Goal: Task Accomplishment & Management: Manage account settings

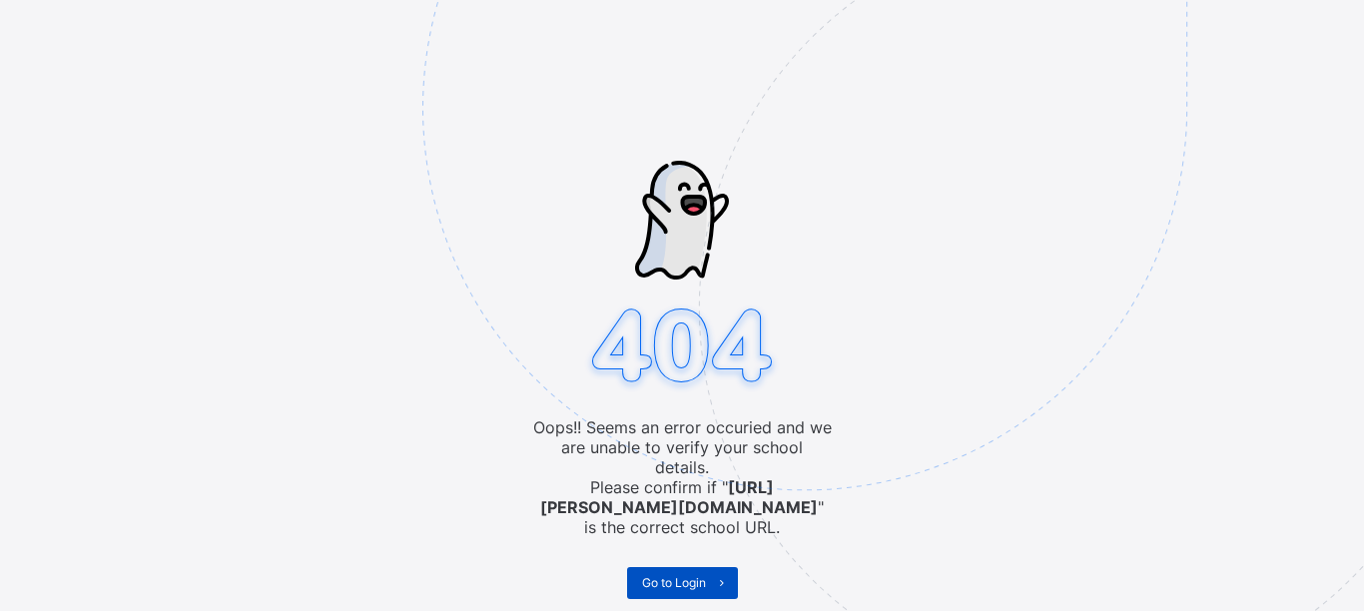
click at [694, 575] on span "Go to Login" at bounding box center [674, 582] width 64 height 15
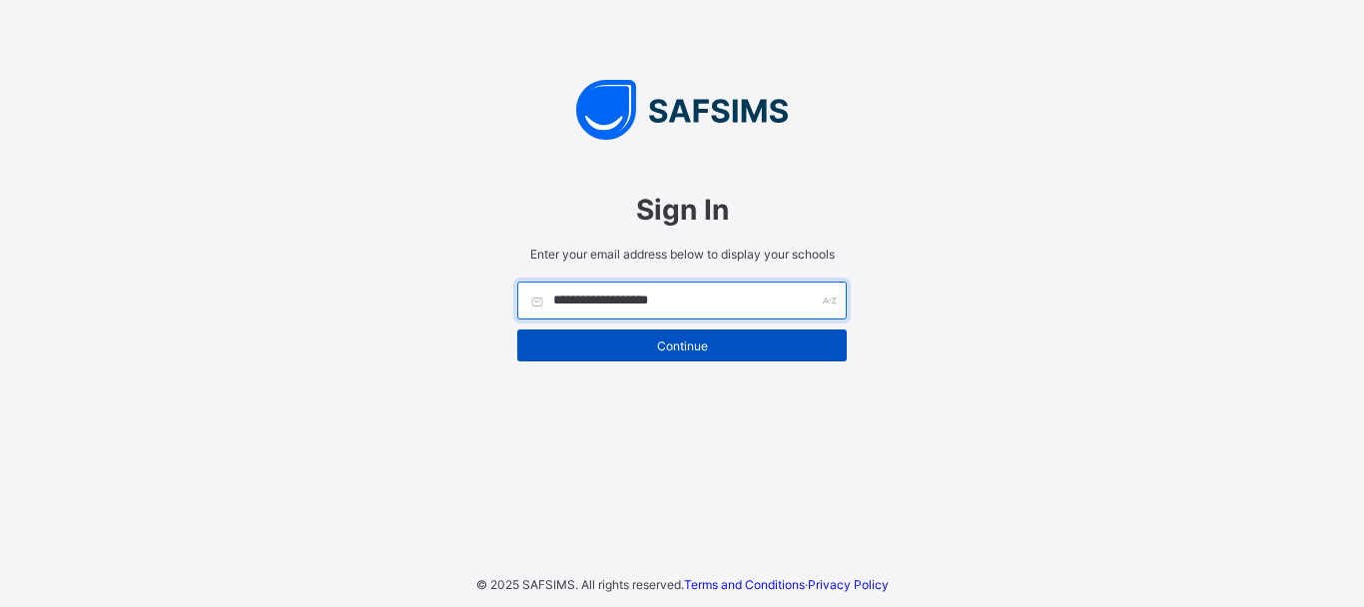
type input "**********"
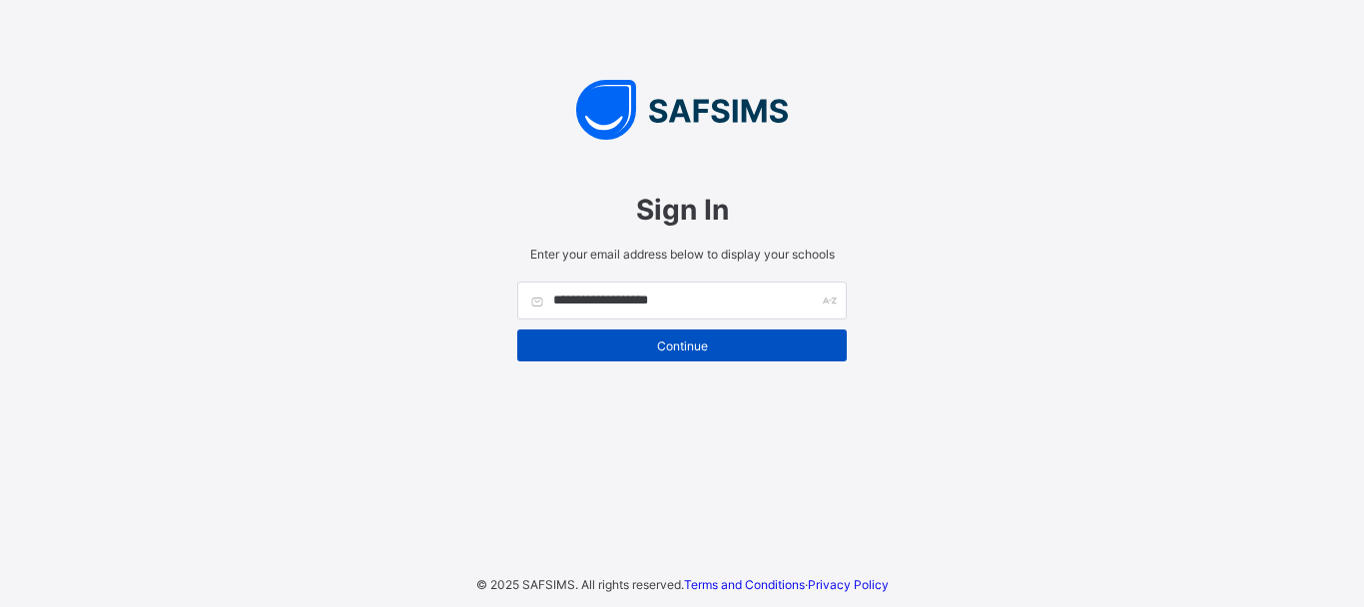
click at [679, 353] on span "Continue" at bounding box center [682, 346] width 300 height 15
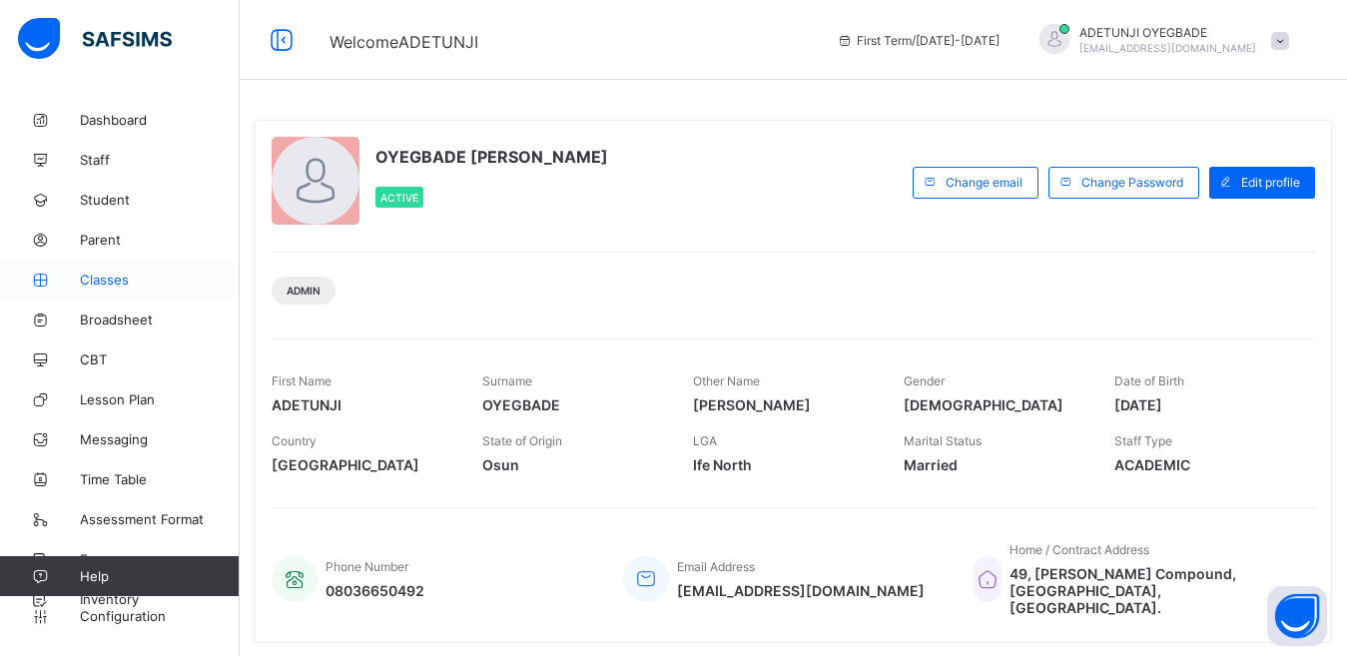
click at [128, 293] on link "Classes" at bounding box center [120, 280] width 240 height 40
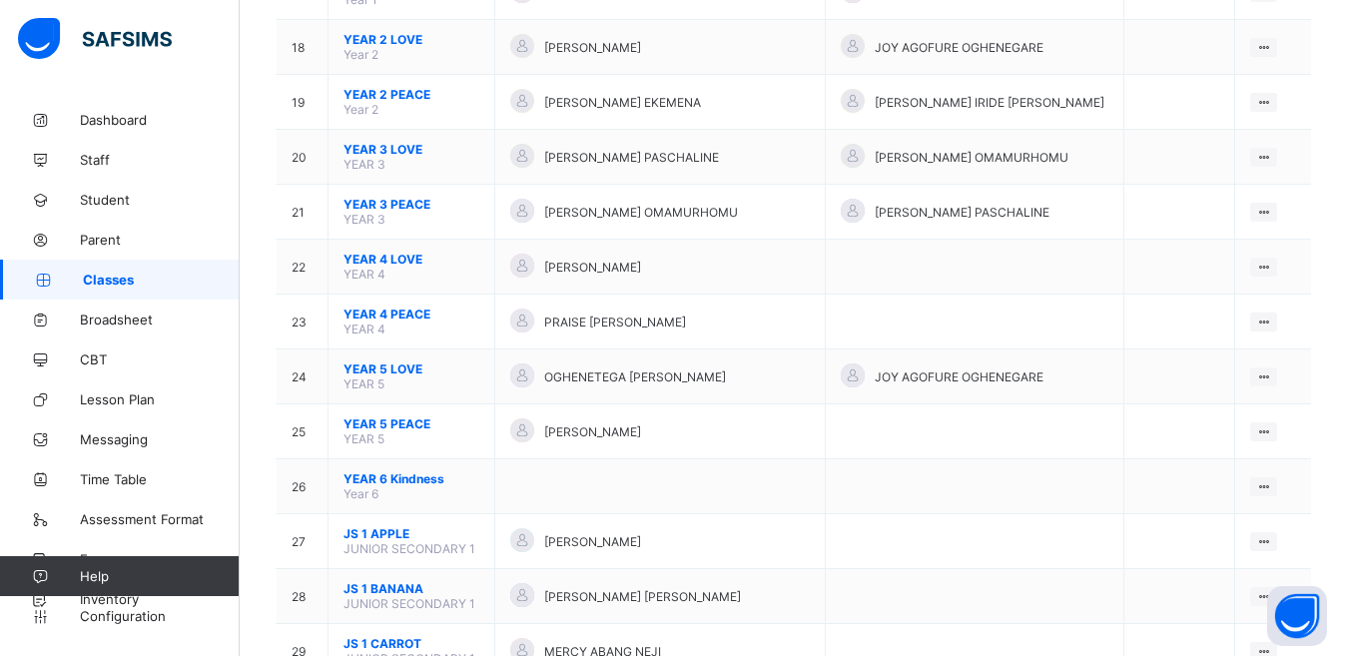
scroll to position [1723, 0]
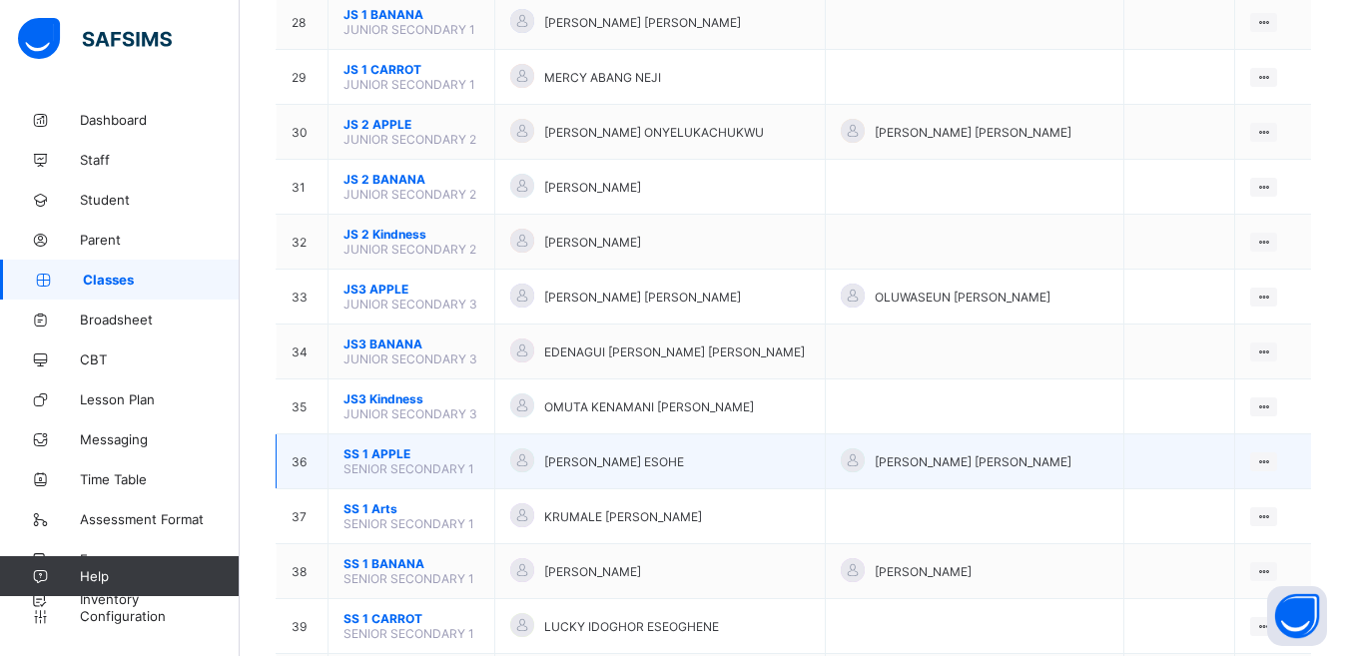
click at [861, 452] on div at bounding box center [853, 460] width 24 height 24
click at [1271, 481] on ul "View Class Assign form Teacher" at bounding box center [1197, 518] width 162 height 74
click at [1205, 508] on div "View Class" at bounding box center [1211, 500] width 114 height 20
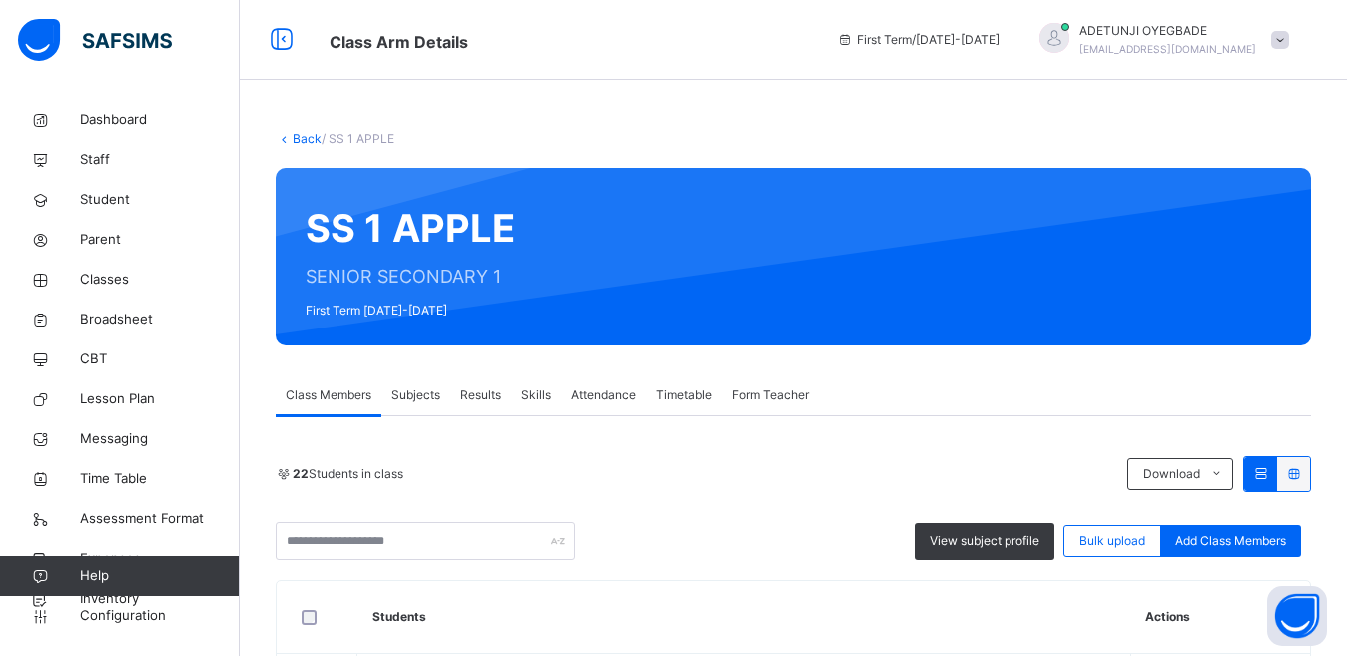
click at [424, 397] on span "Subjects" at bounding box center [415, 395] width 49 height 18
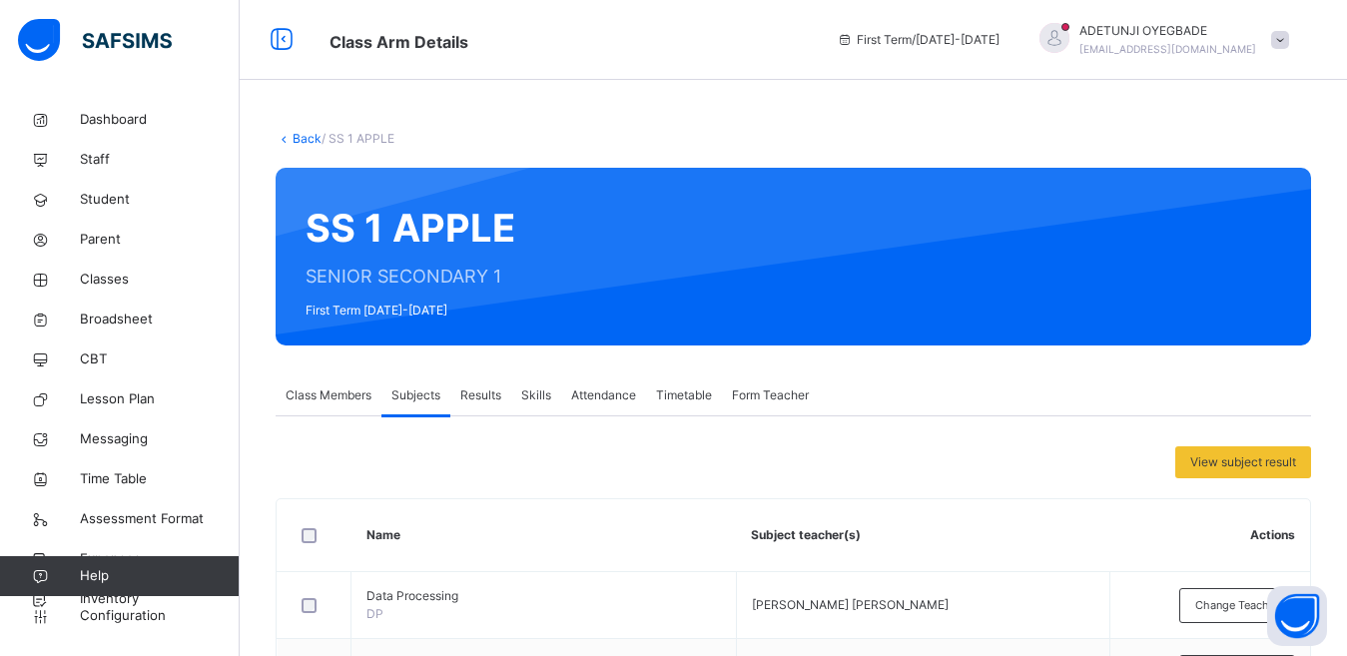
click at [299, 144] on link "Back" at bounding box center [307, 138] width 29 height 15
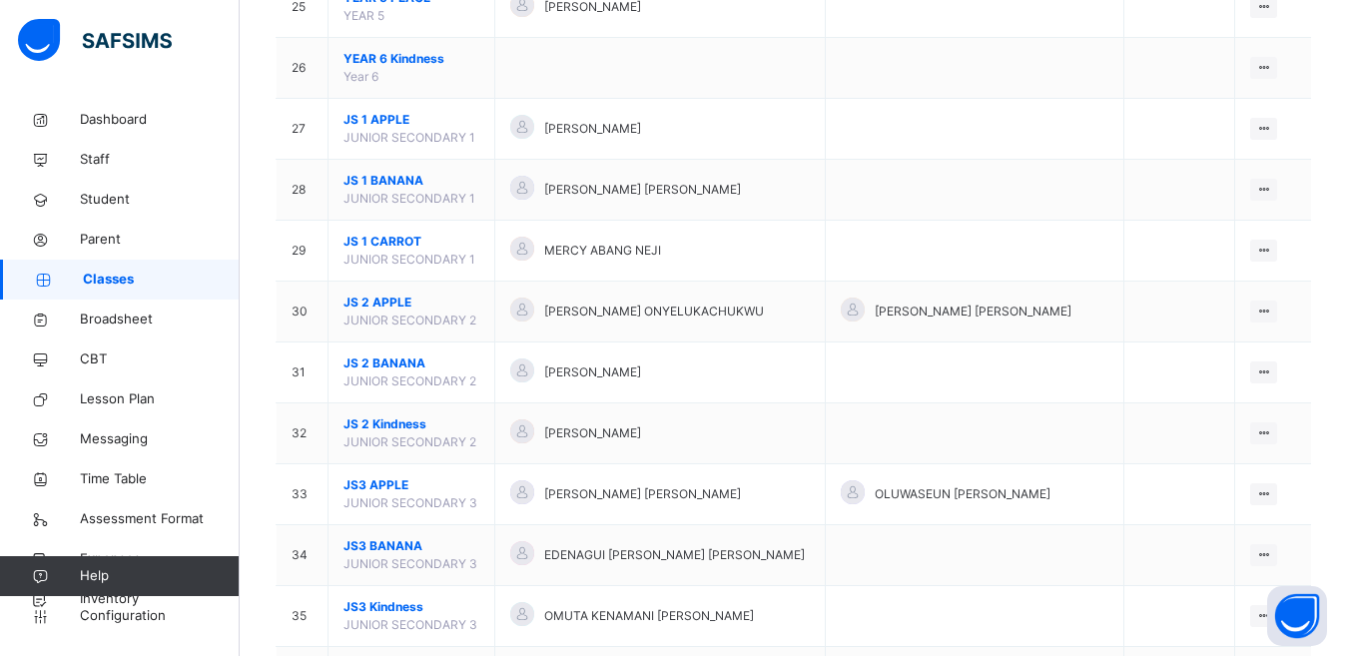
scroll to position [2297, 0]
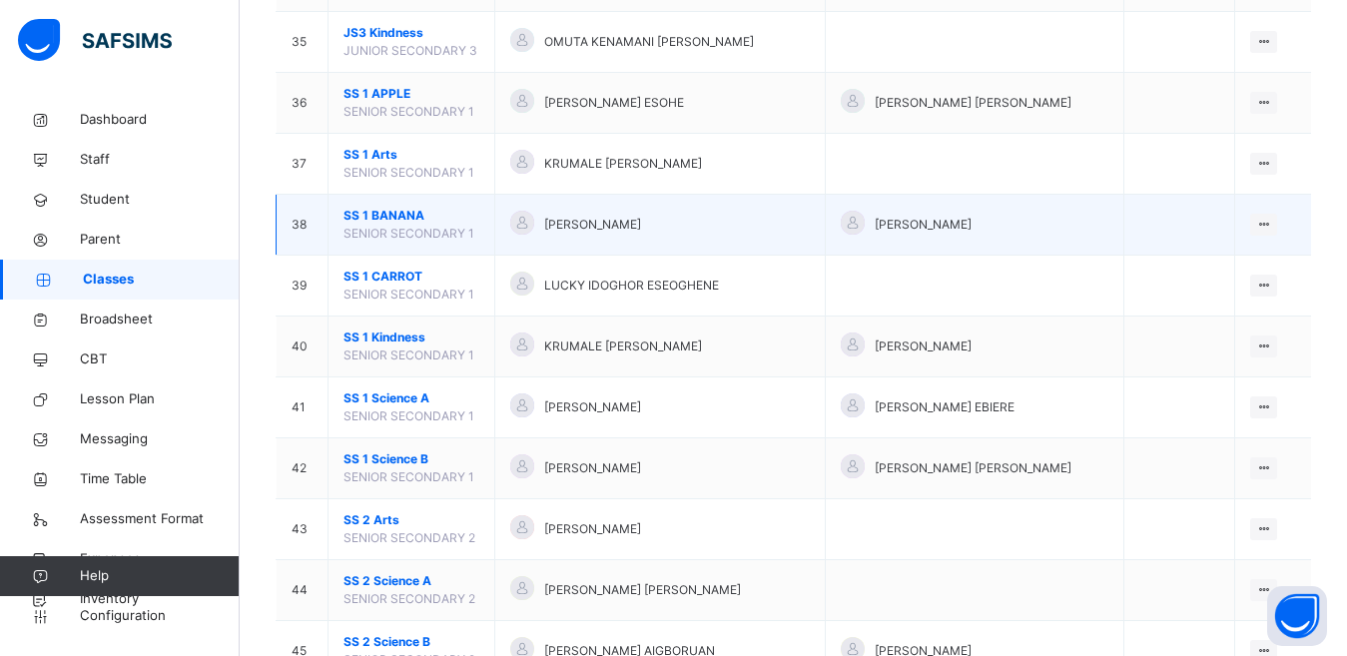
click at [641, 223] on span "[PERSON_NAME]" at bounding box center [592, 225] width 97 height 18
click at [1271, 224] on icon at bounding box center [1263, 224] width 17 height 15
click at [1233, 259] on div "View Class" at bounding box center [1211, 265] width 114 height 20
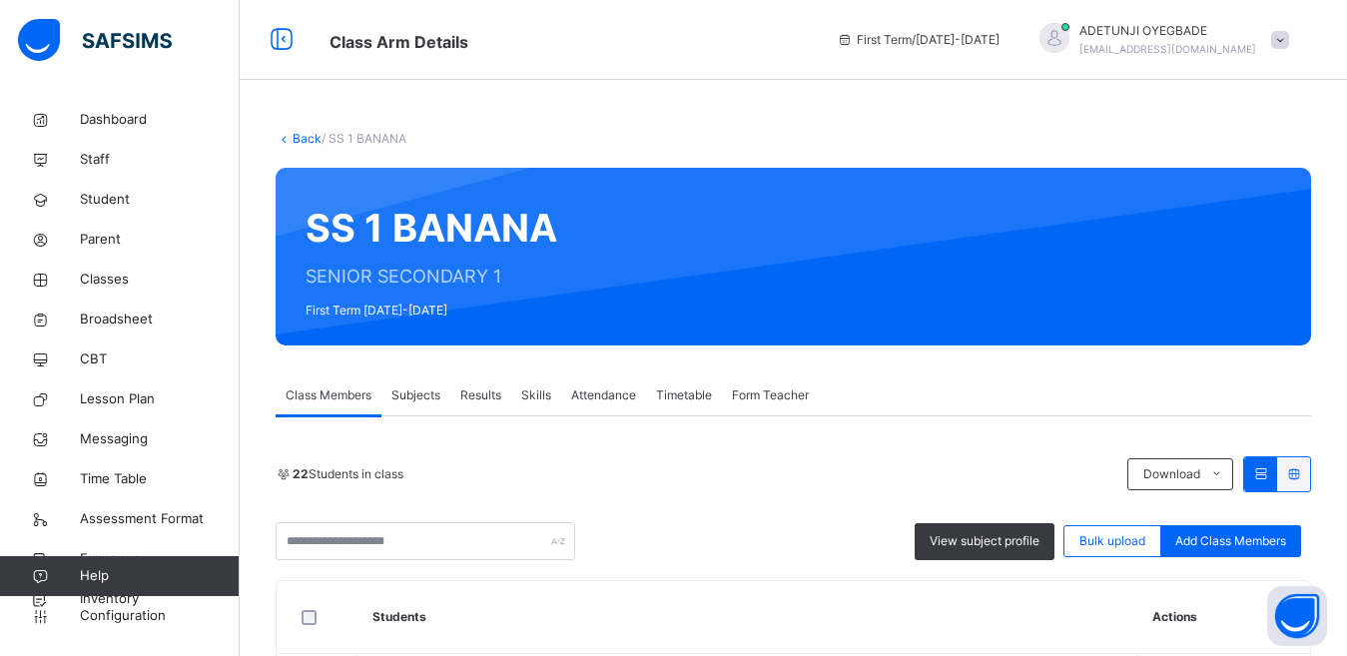
click at [433, 392] on span "Subjects" at bounding box center [415, 395] width 49 height 18
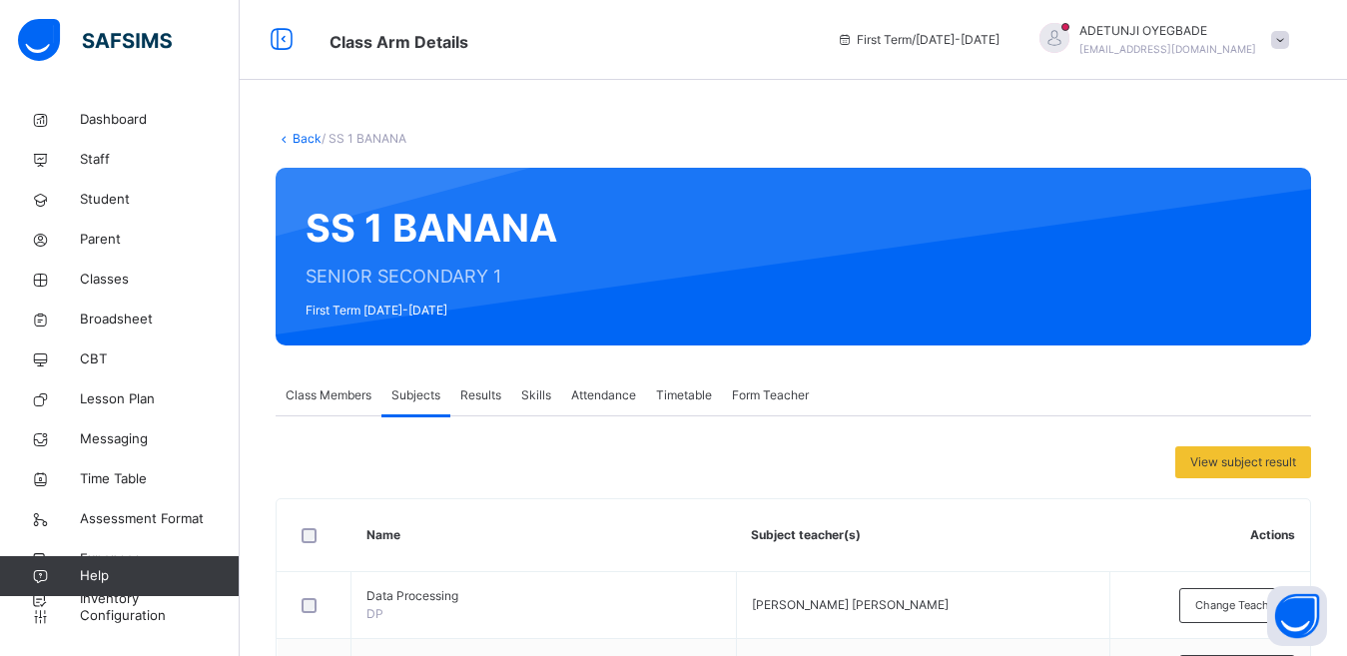
click at [310, 136] on link "Back" at bounding box center [307, 138] width 29 height 15
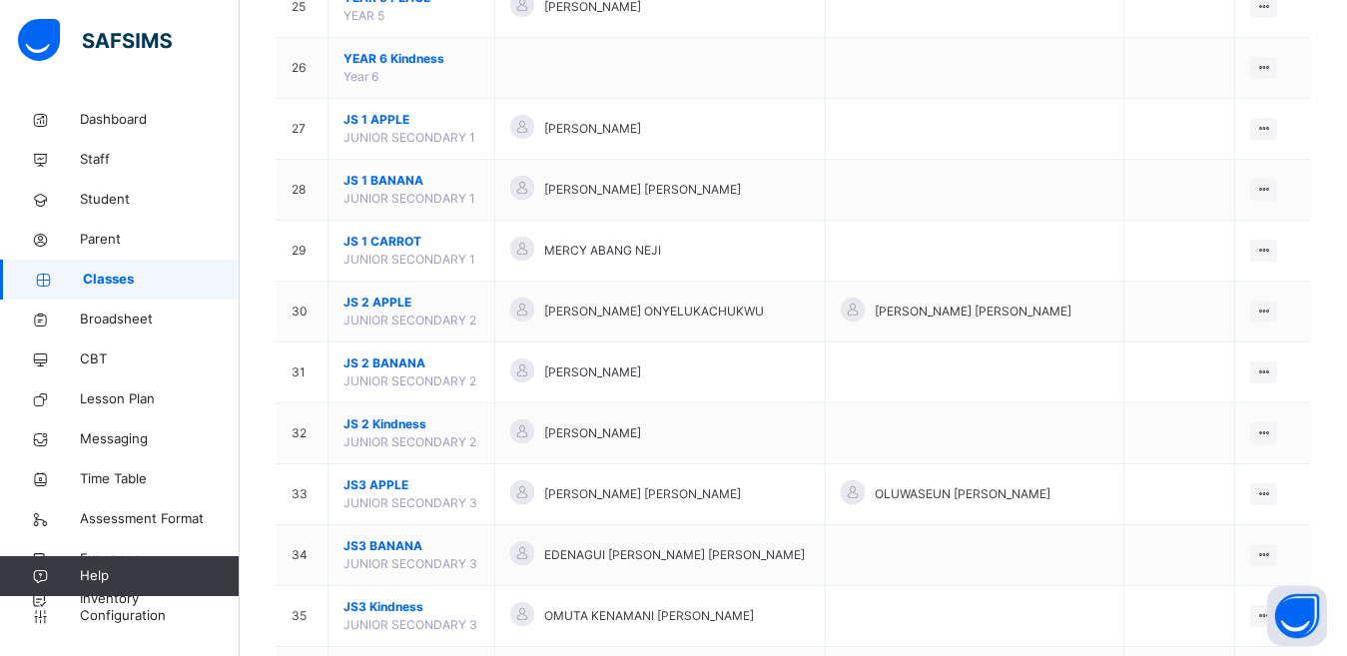
scroll to position [2297, 0]
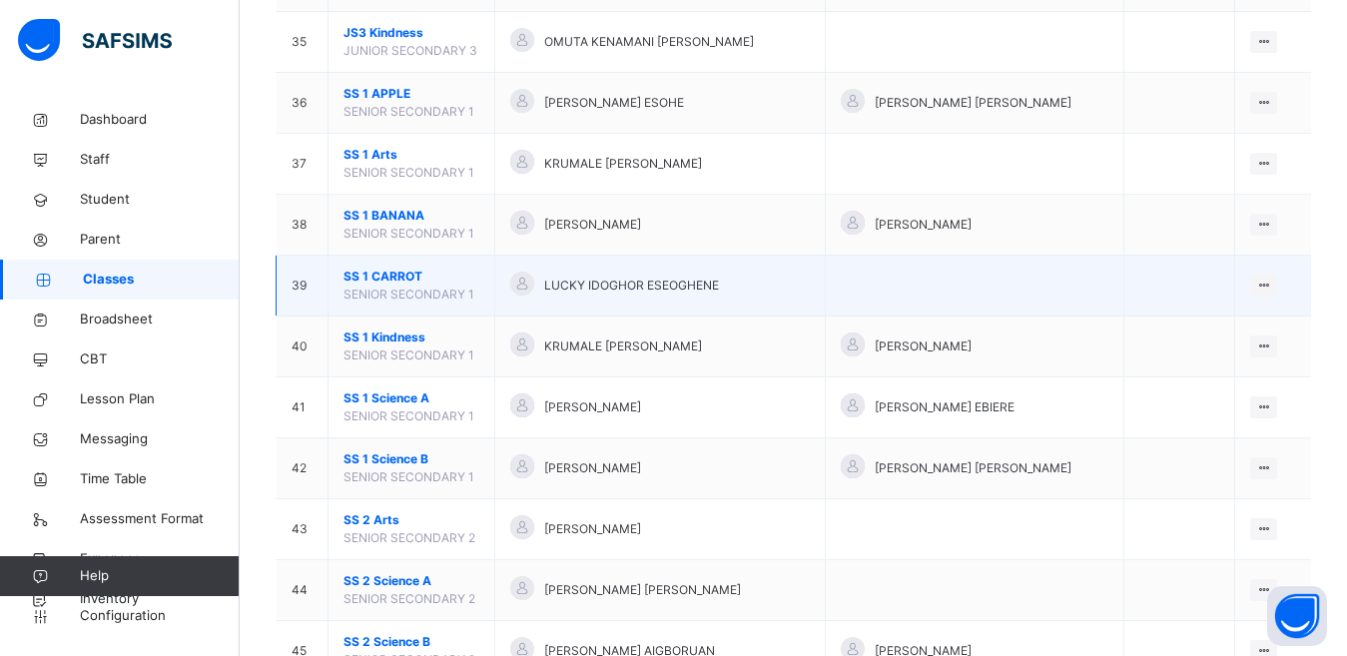
click at [735, 299] on div "LUCKY IDOGHOR ESEOGHENE" at bounding box center [660, 286] width 300 height 29
click at [1272, 283] on icon at bounding box center [1263, 285] width 17 height 15
click at [1223, 322] on div "View Class" at bounding box center [1211, 326] width 114 height 20
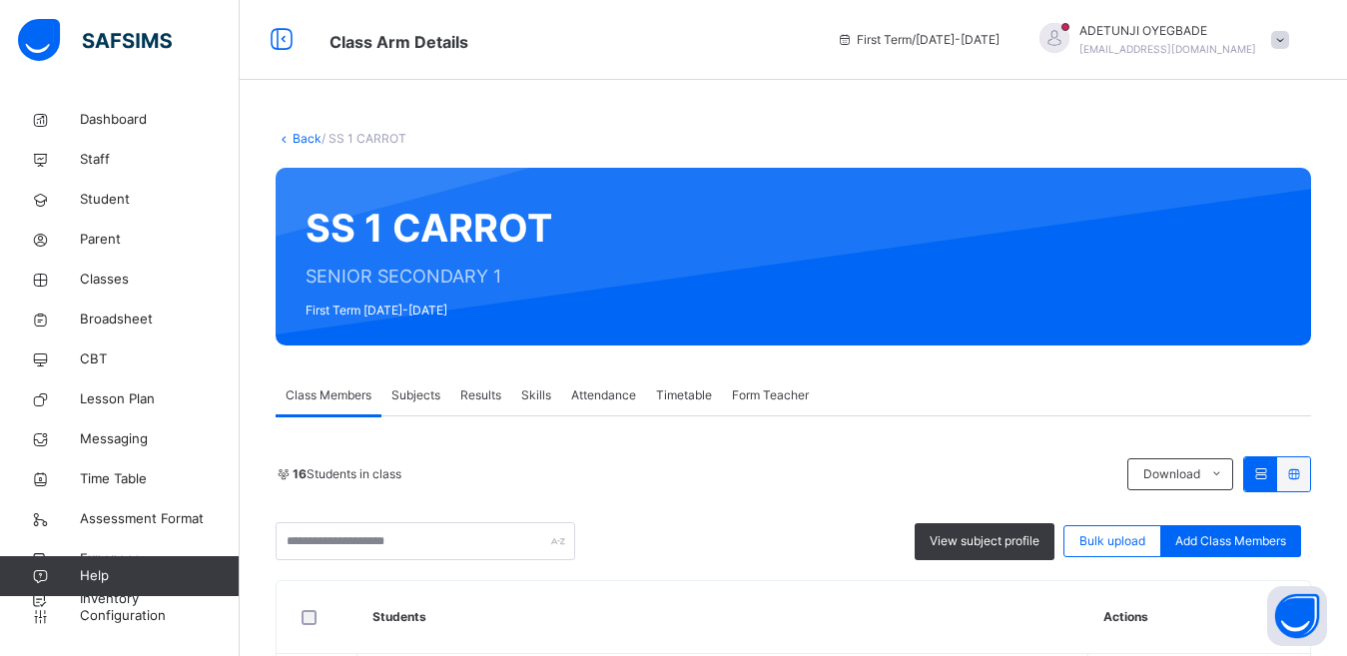
scroll to position [574, 0]
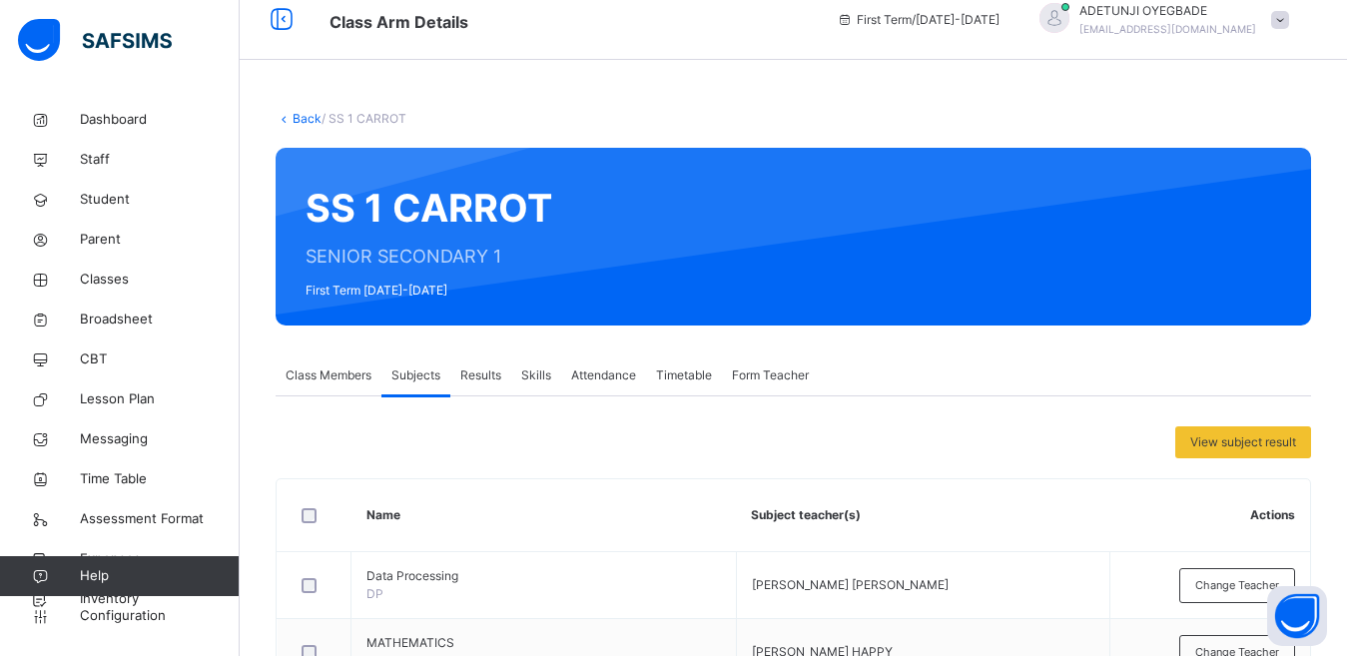
scroll to position [0, 0]
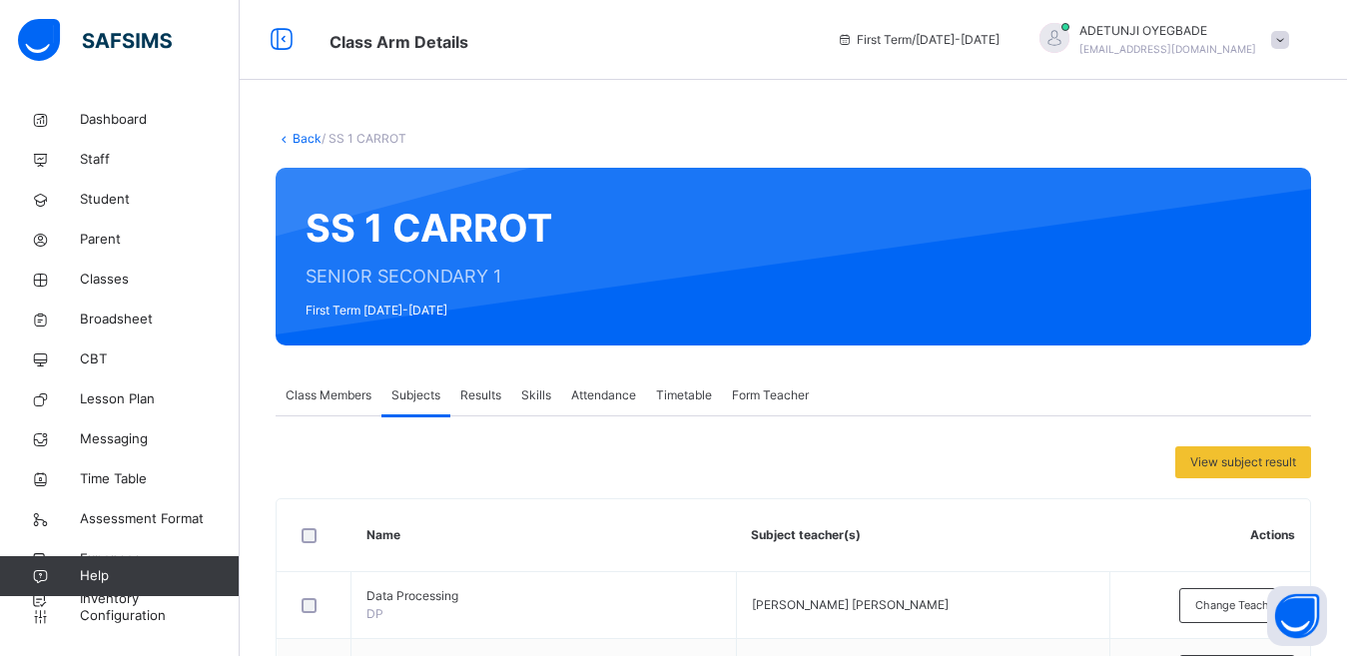
click at [314, 139] on link "Back" at bounding box center [307, 138] width 29 height 15
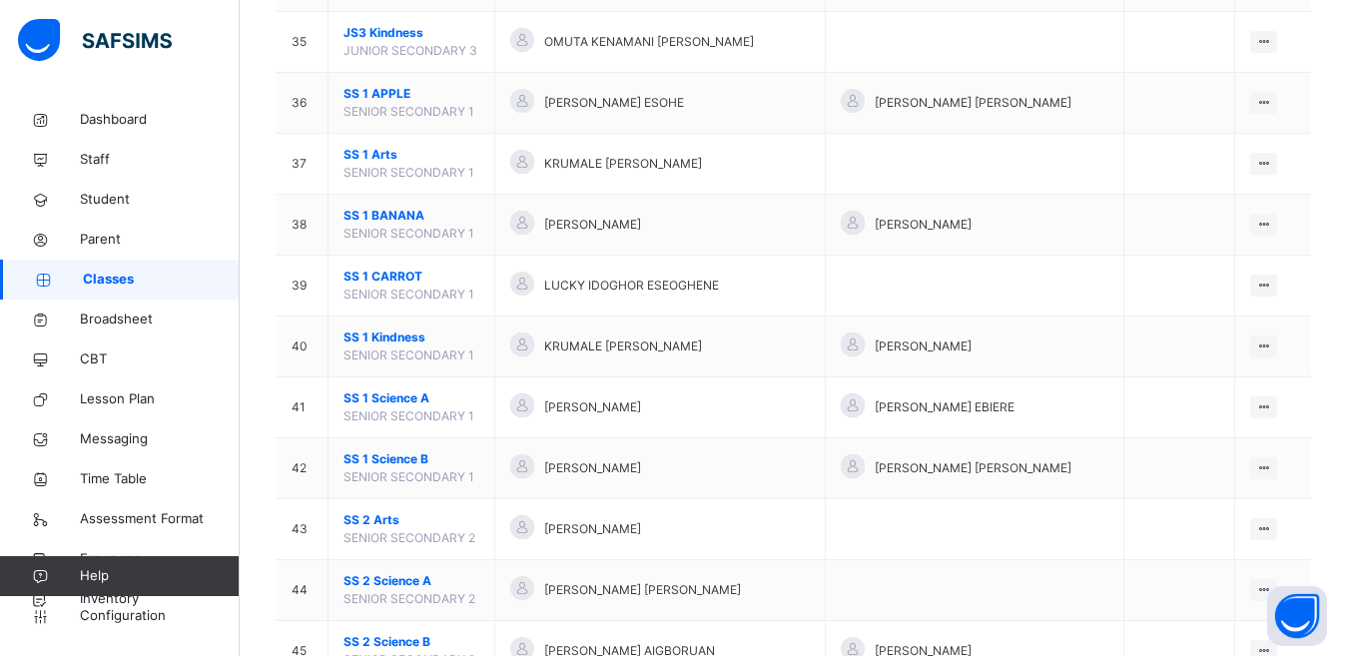
scroll to position [2677, 0]
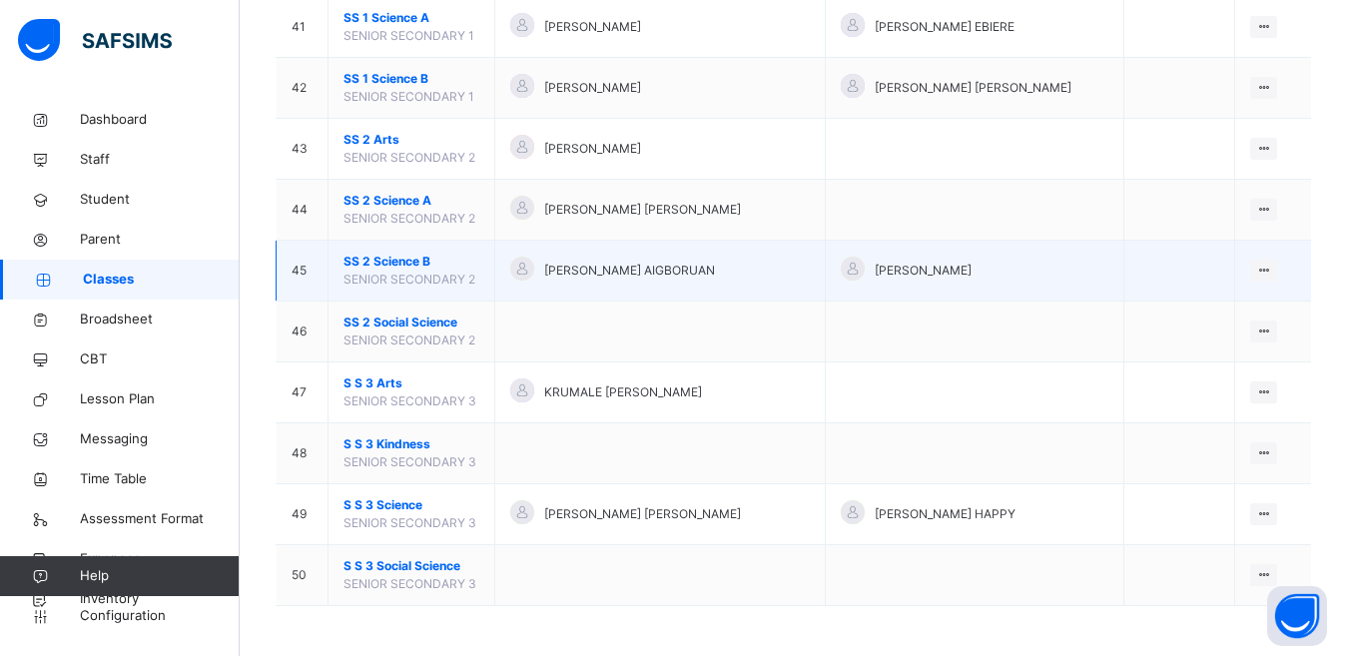
click at [446, 274] on span "SENIOR SECONDARY 2" at bounding box center [410, 279] width 132 height 15
click at [1223, 313] on div "View Class" at bounding box center [1211, 311] width 114 height 20
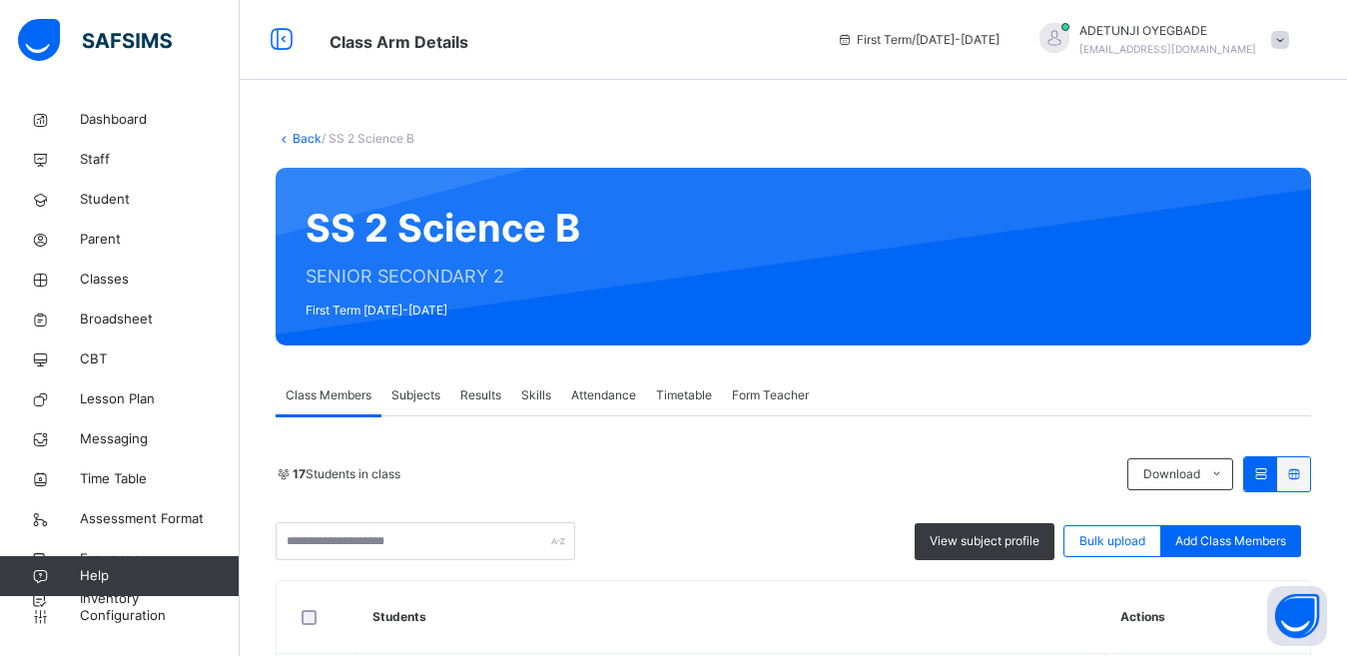
click at [429, 393] on span "Subjects" at bounding box center [415, 395] width 49 height 18
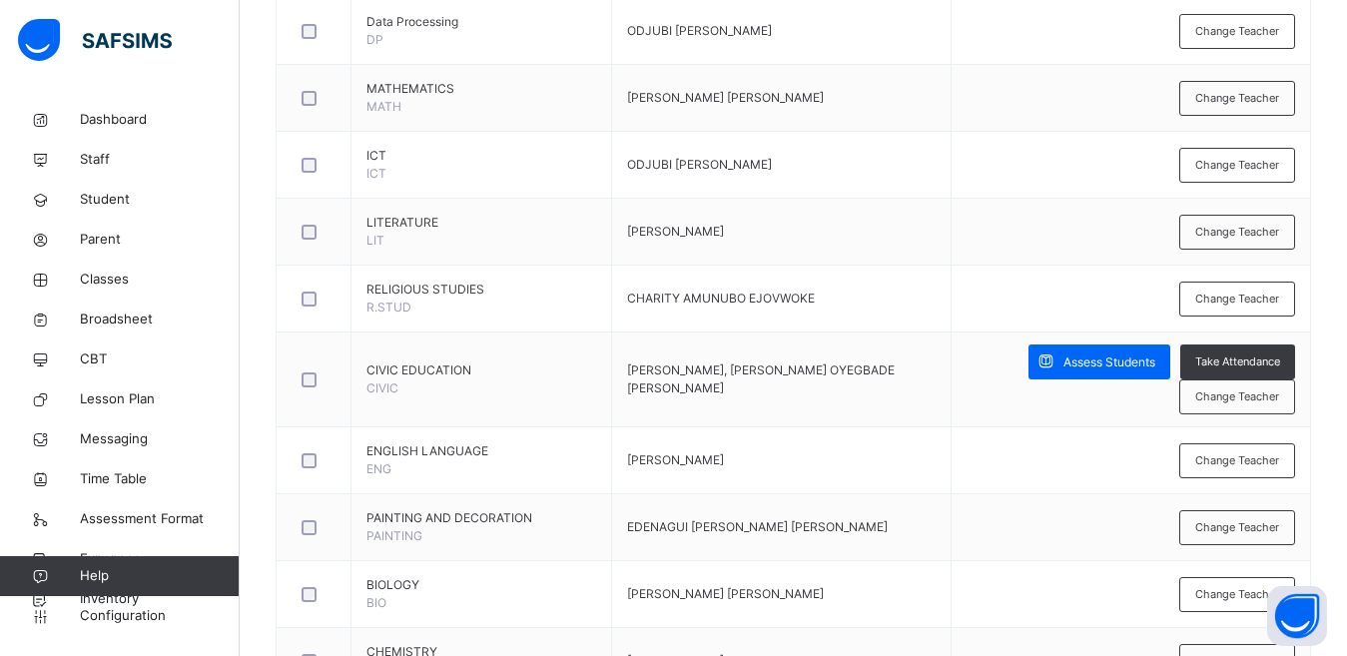
scroll to position [1148, 0]
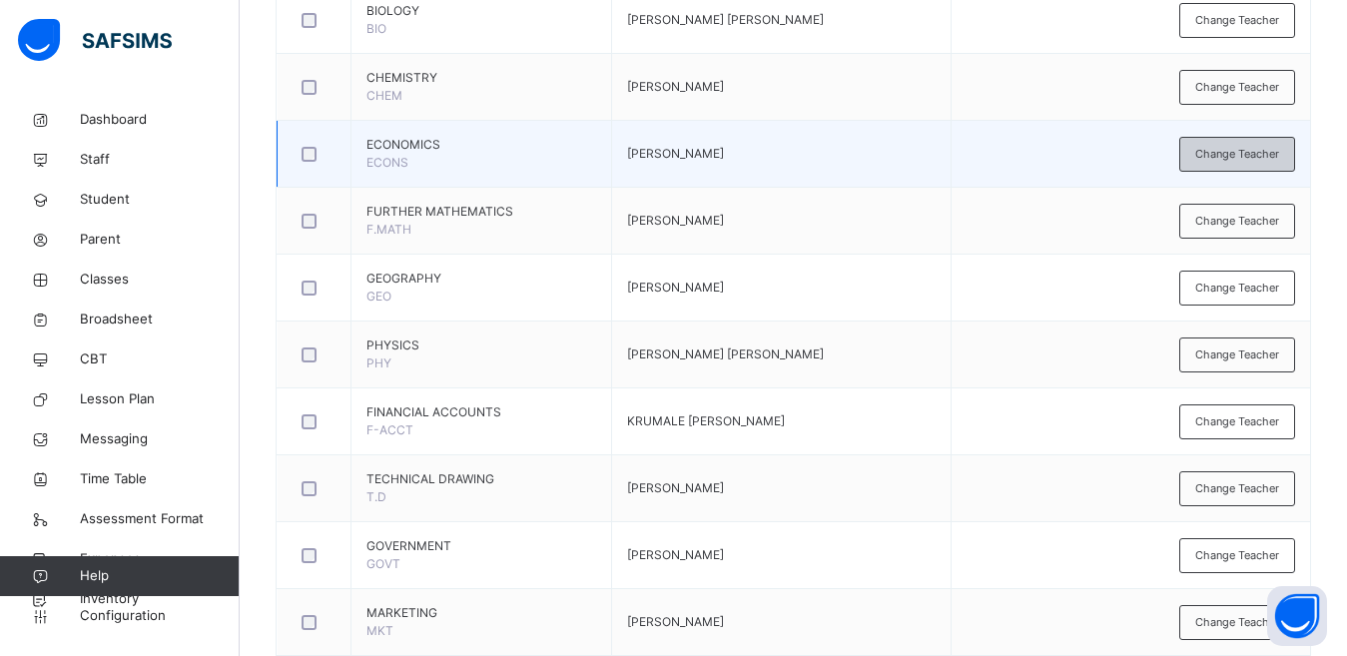
click at [1279, 168] on div "Change Teacher" at bounding box center [1237, 154] width 116 height 35
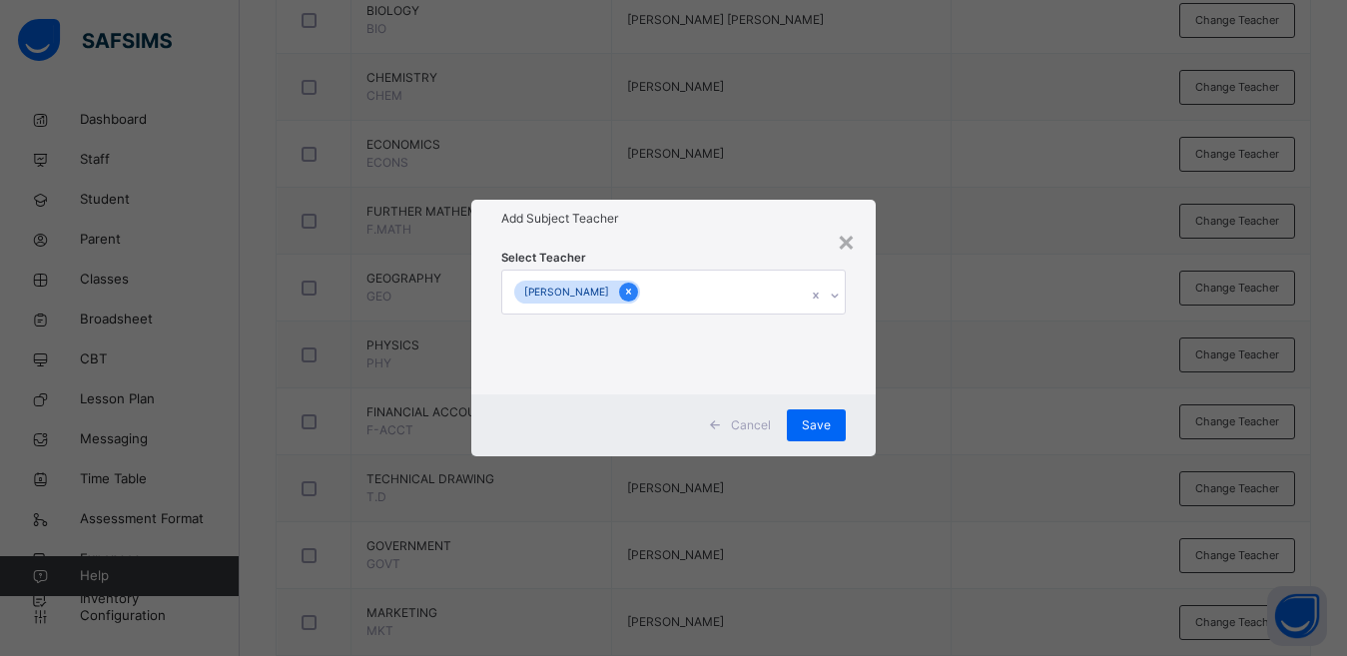
click at [634, 293] on icon at bounding box center [628, 292] width 11 height 14
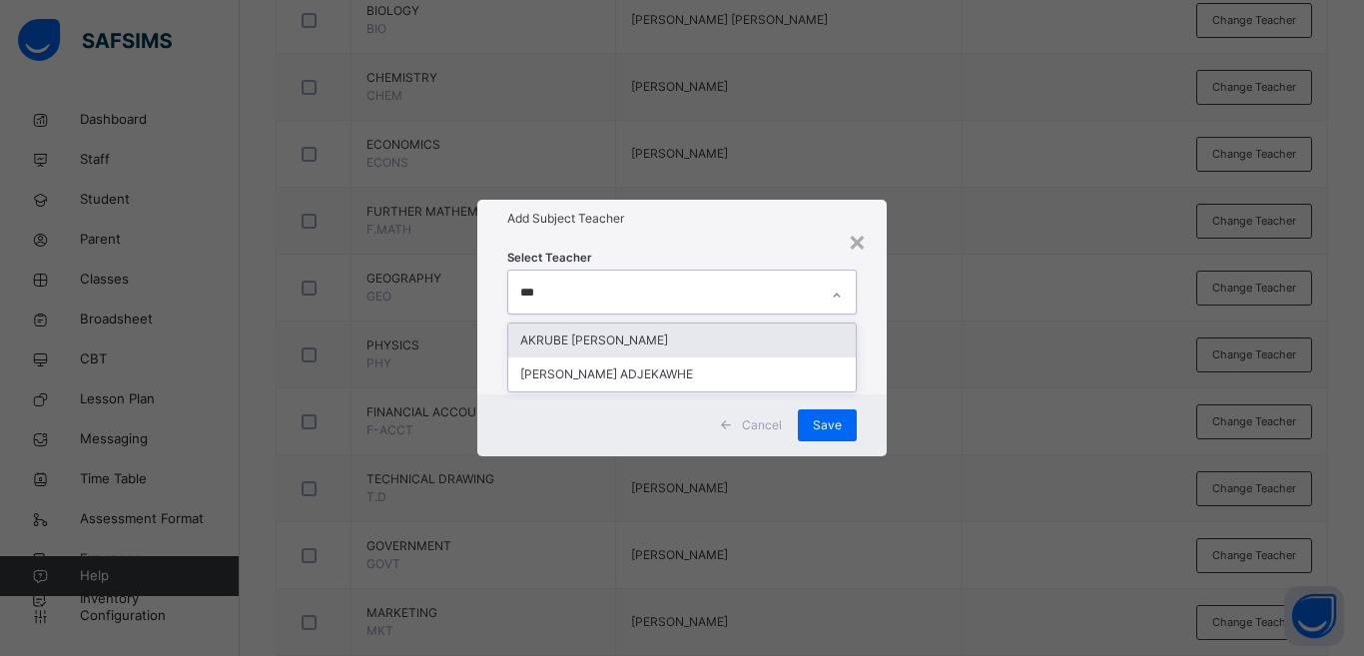
type input "****"
click at [634, 349] on div "[PERSON_NAME] ADJEKAWHE" at bounding box center [682, 341] width 348 height 34
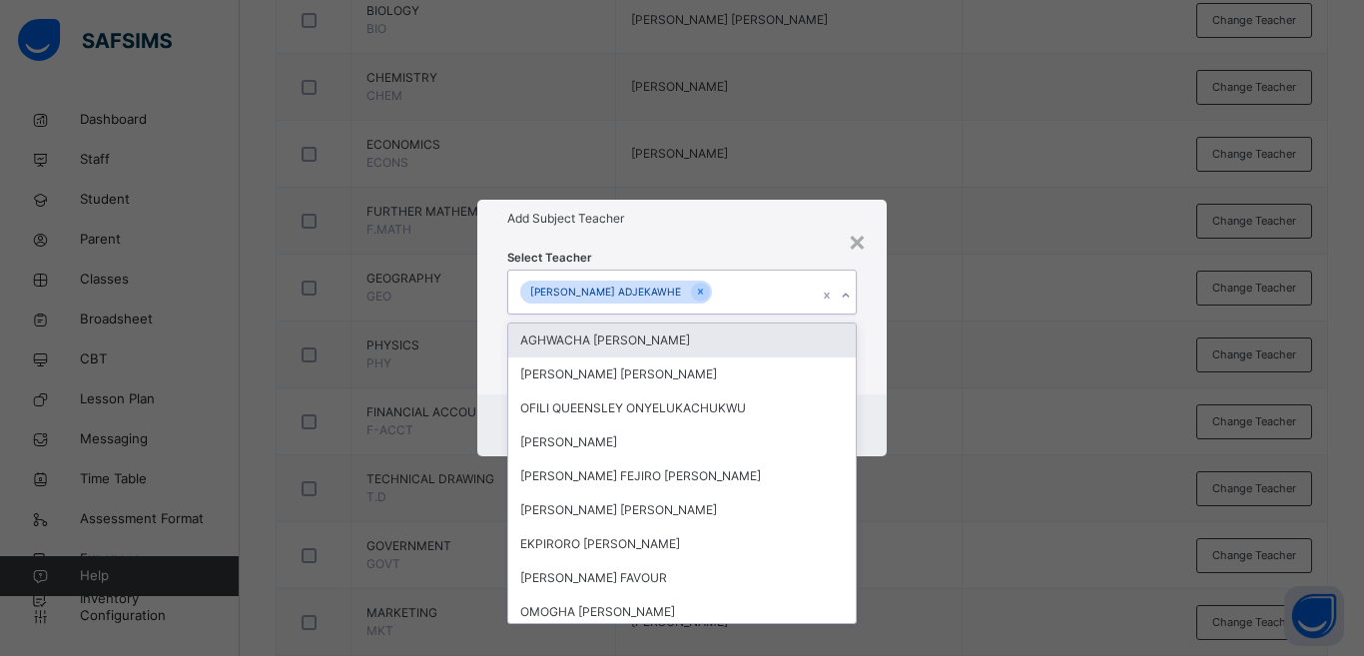
click at [945, 341] on div "× Add Subject Teacher Select Teacher option [PERSON_NAME] ADJEKAWHE, selected. …" at bounding box center [682, 328] width 1364 height 656
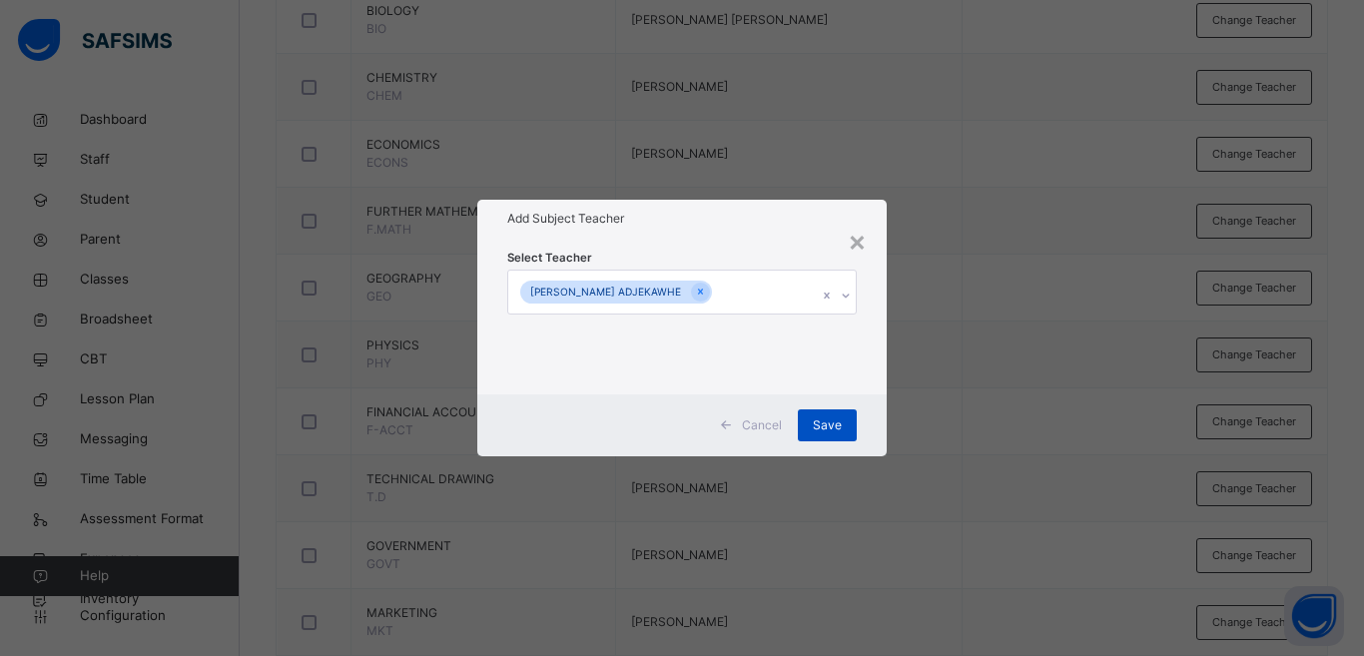
click at [821, 426] on span "Save" at bounding box center [827, 425] width 29 height 18
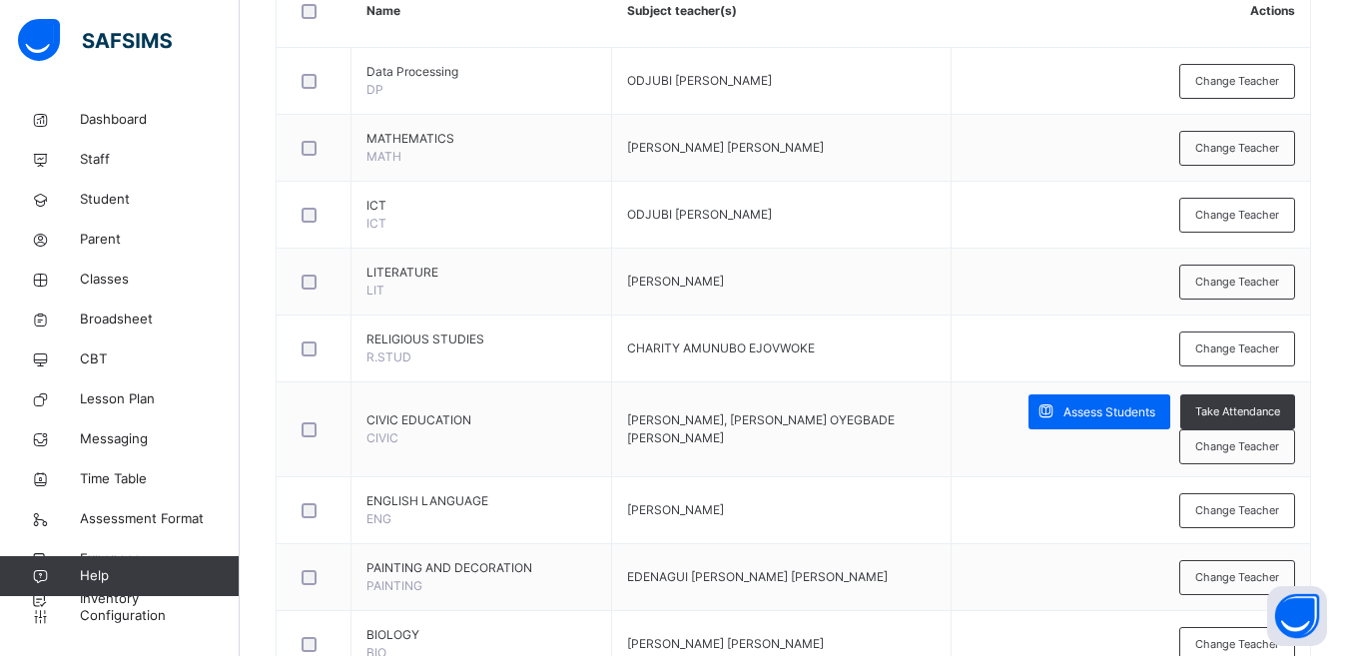
scroll to position [528, 0]
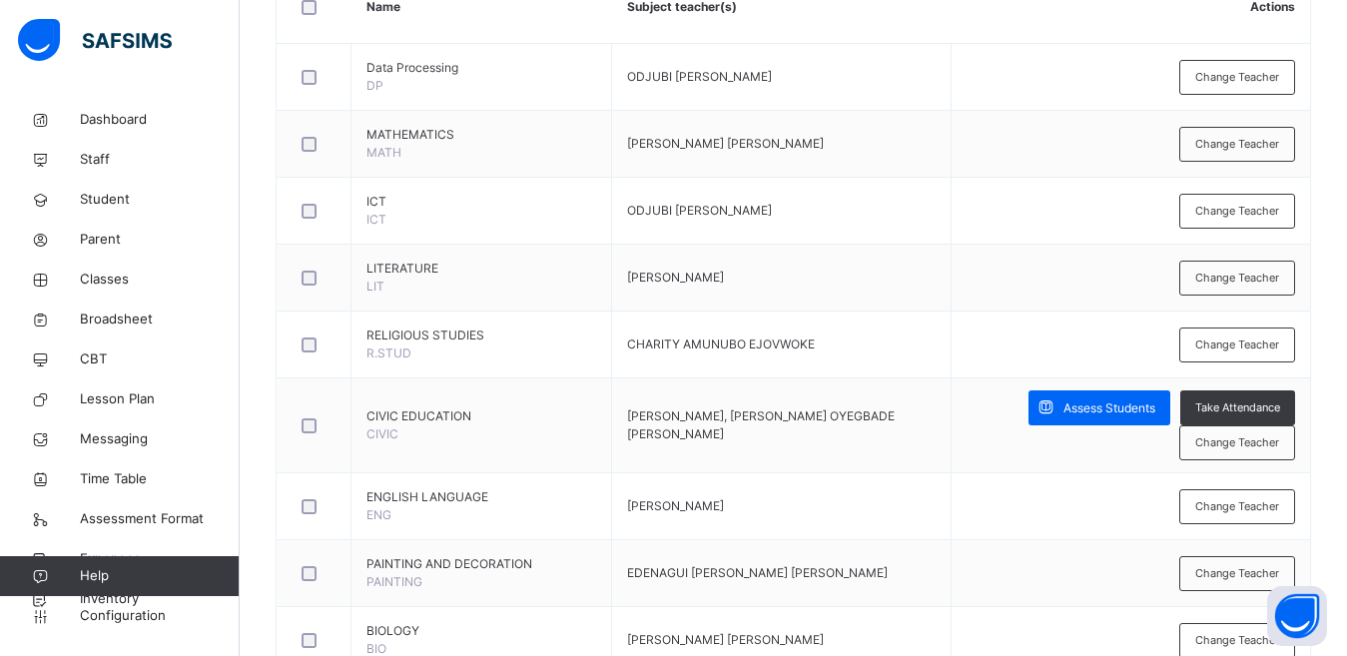
click at [1226, 442] on span "Change Teacher" at bounding box center [1237, 442] width 84 height 17
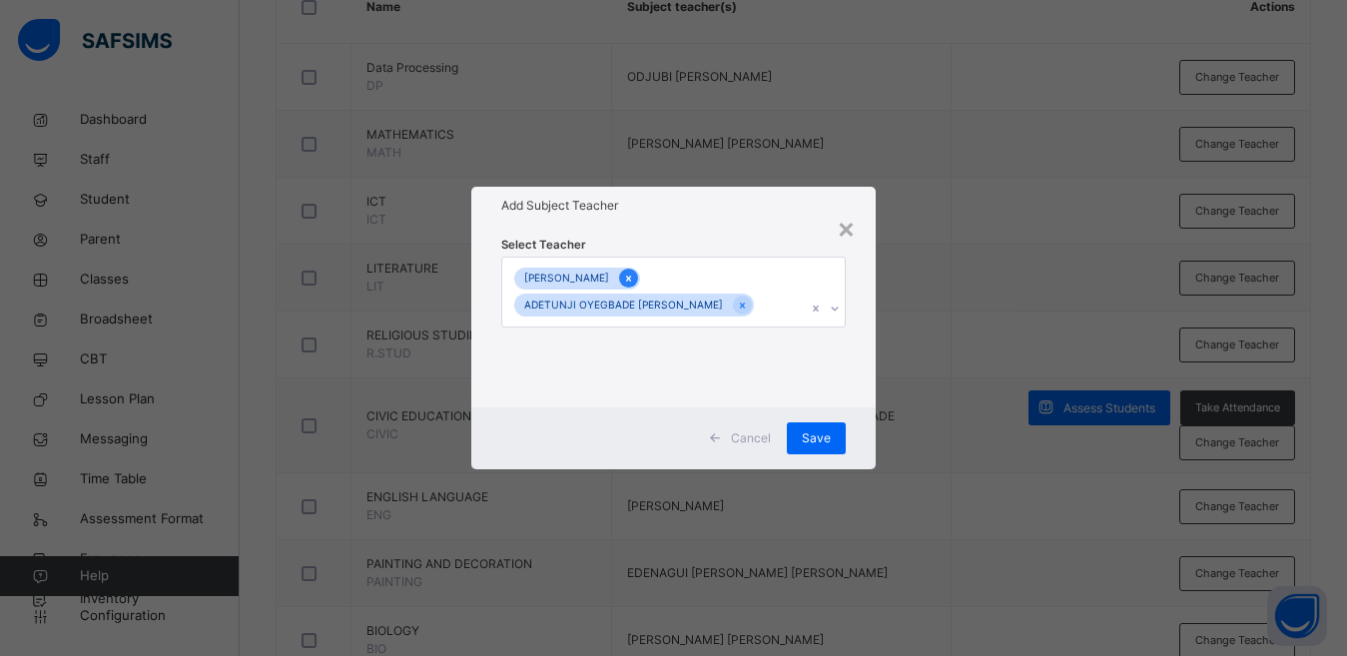
click at [634, 280] on icon at bounding box center [628, 279] width 11 height 14
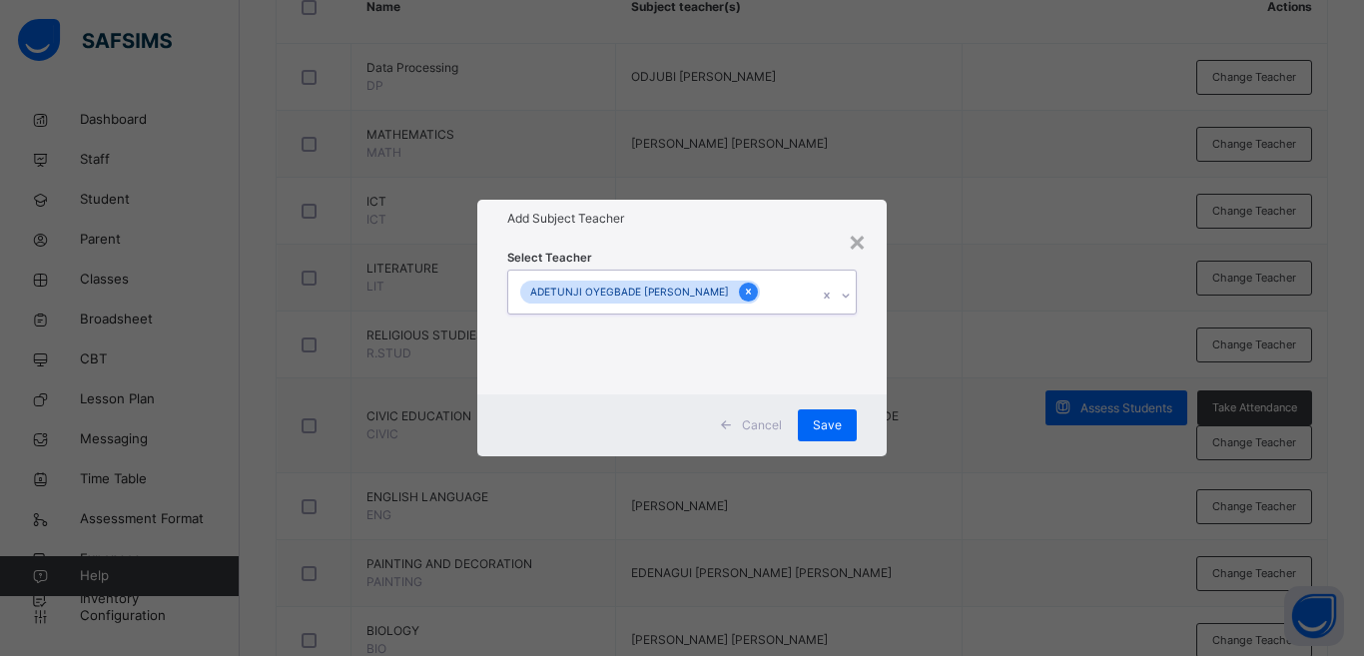
click at [739, 287] on div at bounding box center [748, 292] width 19 height 19
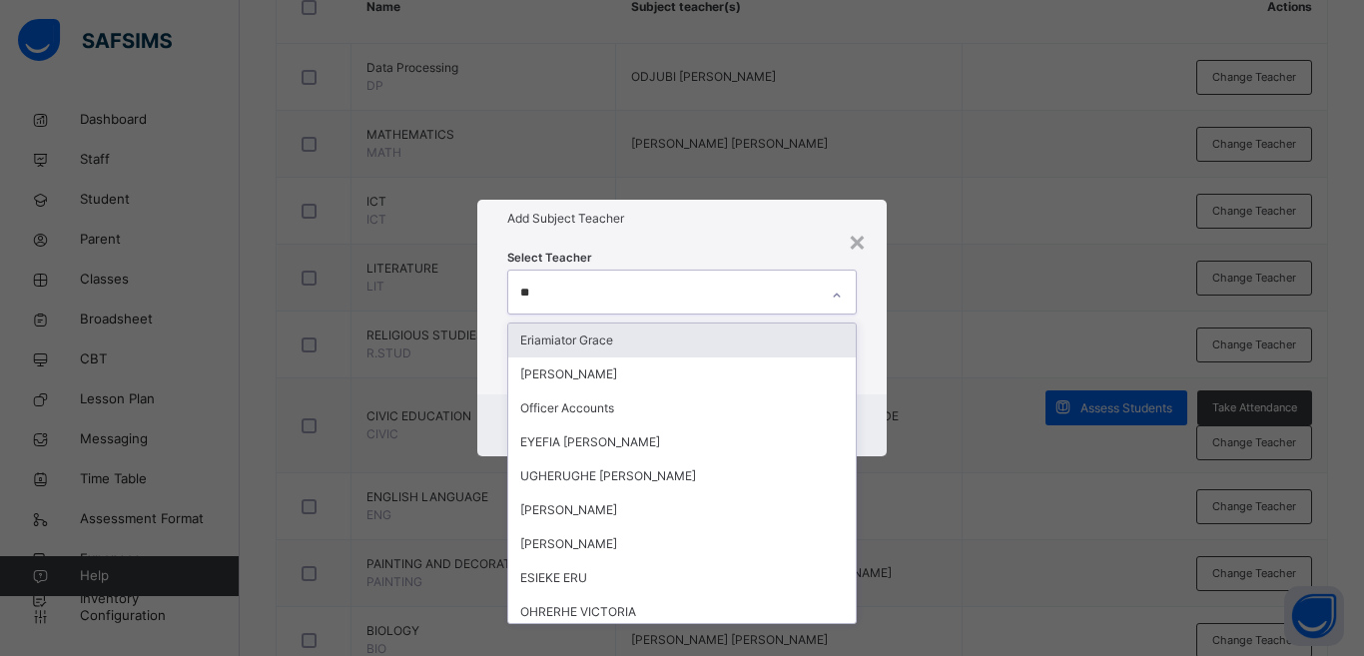
type input "***"
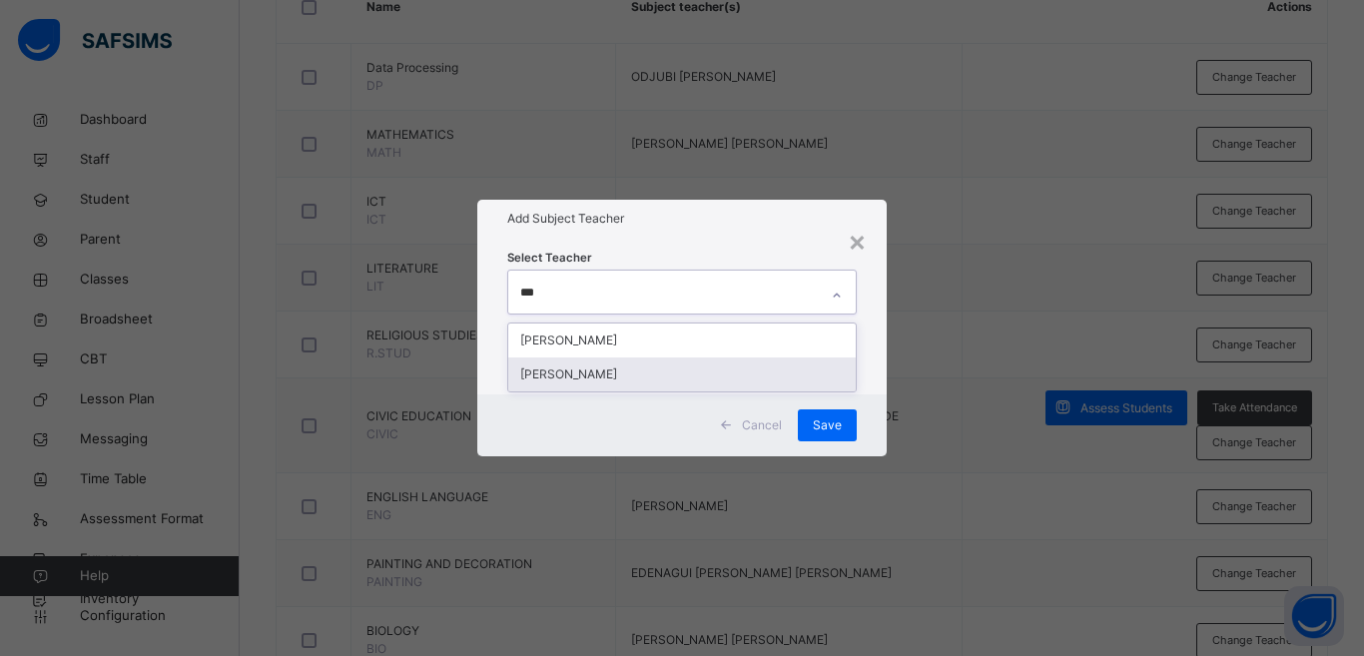
click at [641, 382] on div "[PERSON_NAME]" at bounding box center [682, 375] width 348 height 34
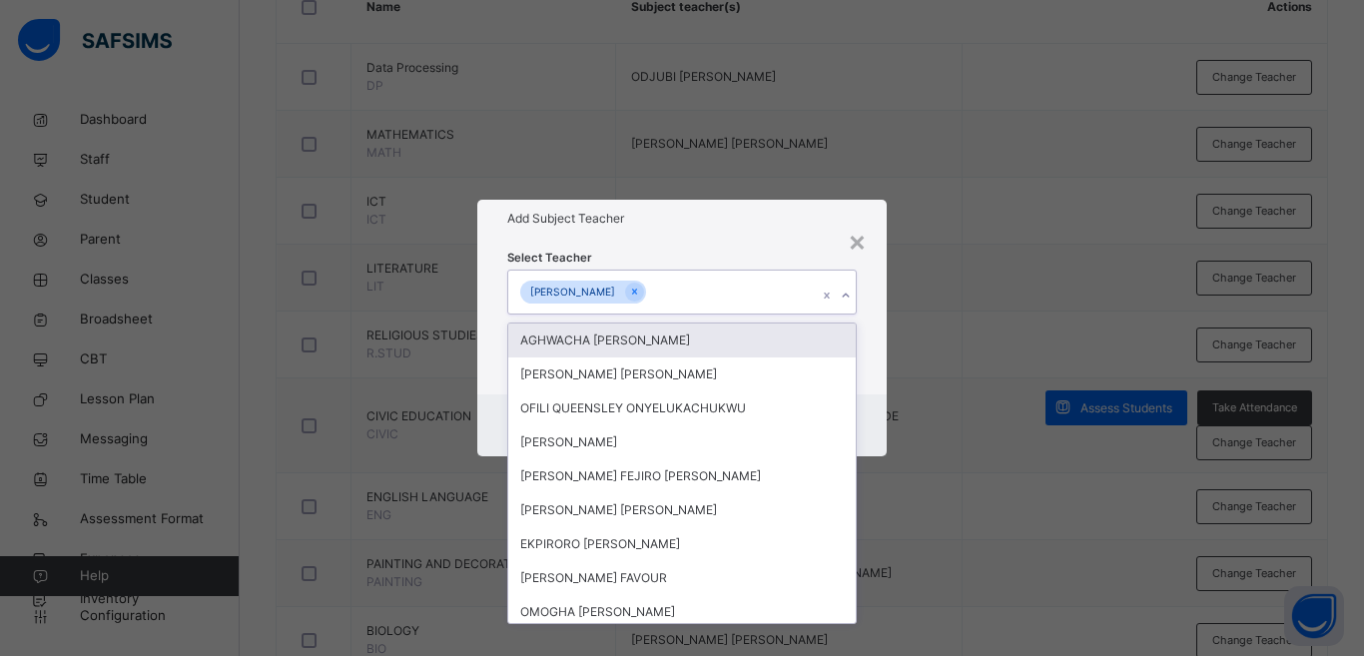
click at [986, 315] on div "× Add Subject Teacher Select Teacher option [PERSON_NAME], selected. option AGH…" at bounding box center [682, 328] width 1364 height 656
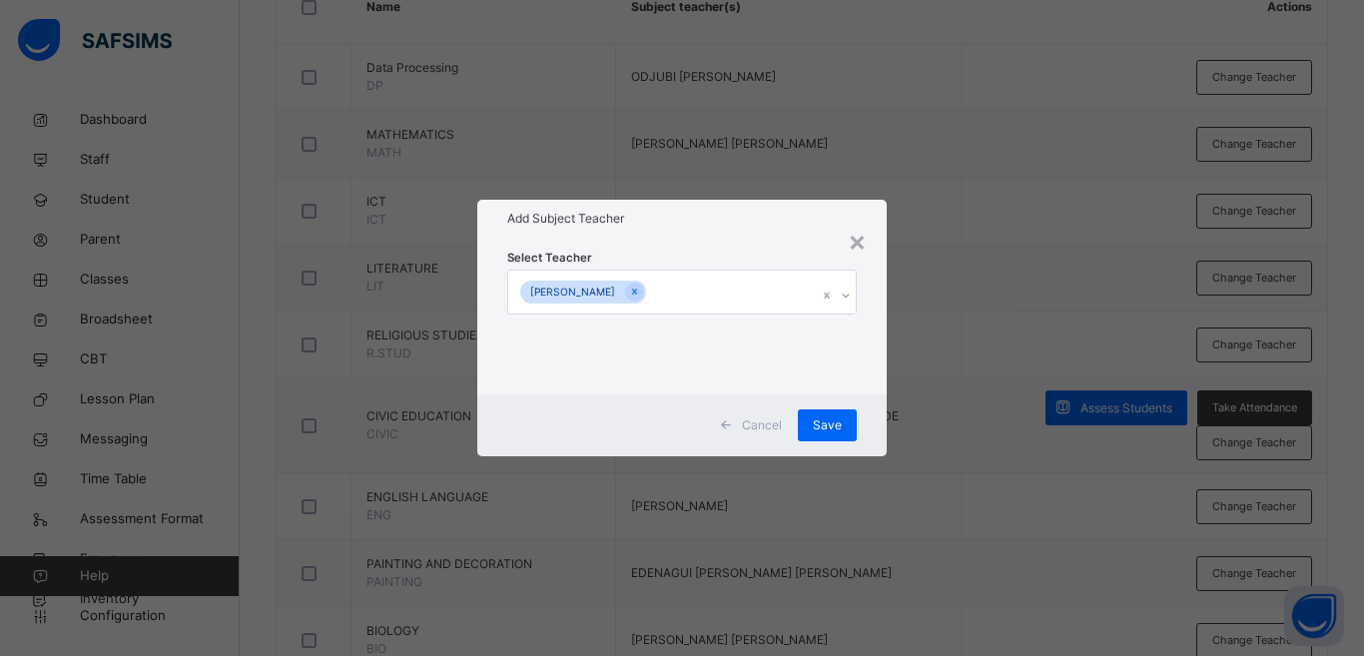
click at [841, 422] on span "Save" at bounding box center [827, 425] width 29 height 18
click at [841, 422] on div "Save" at bounding box center [827, 425] width 59 height 32
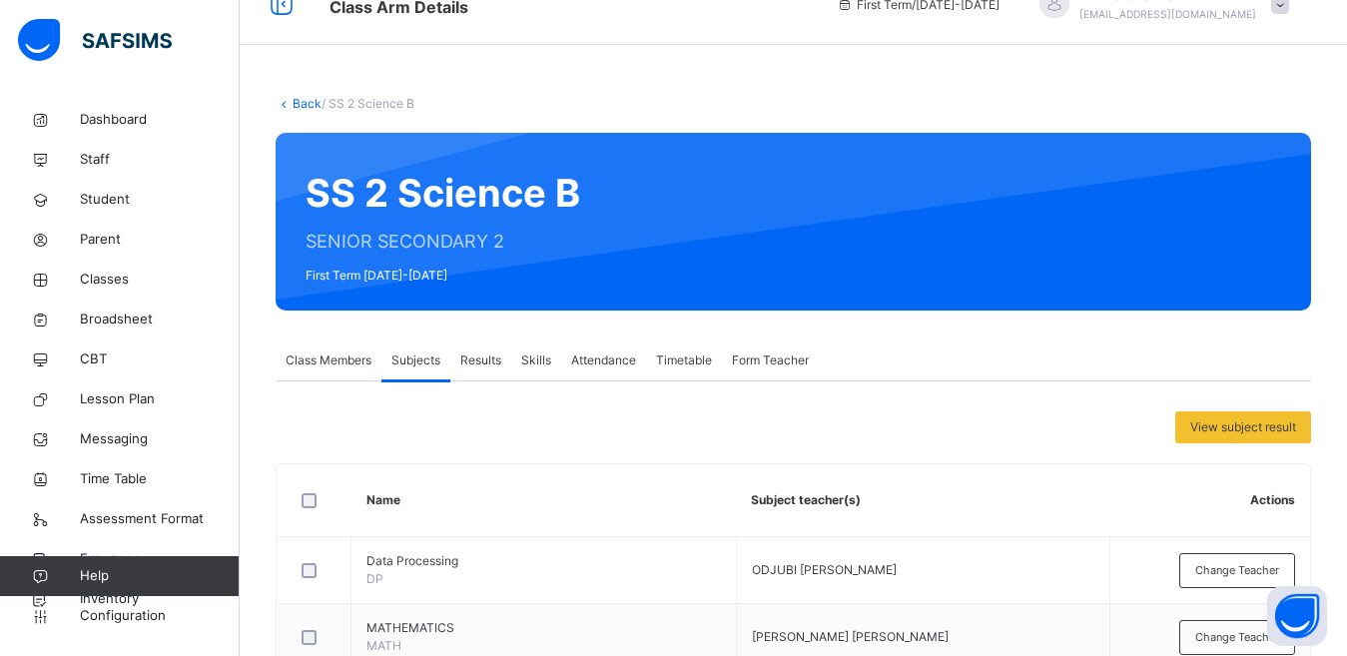
scroll to position [32, 0]
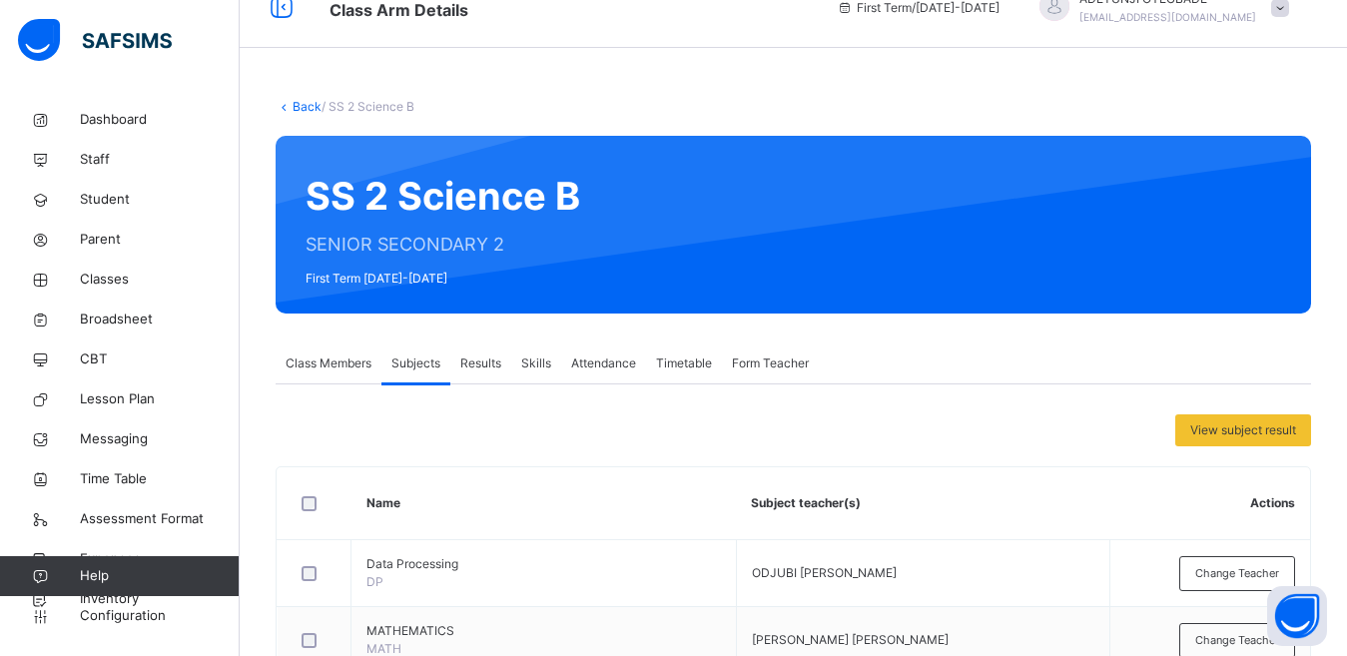
click at [307, 102] on link "Back" at bounding box center [307, 106] width 29 height 15
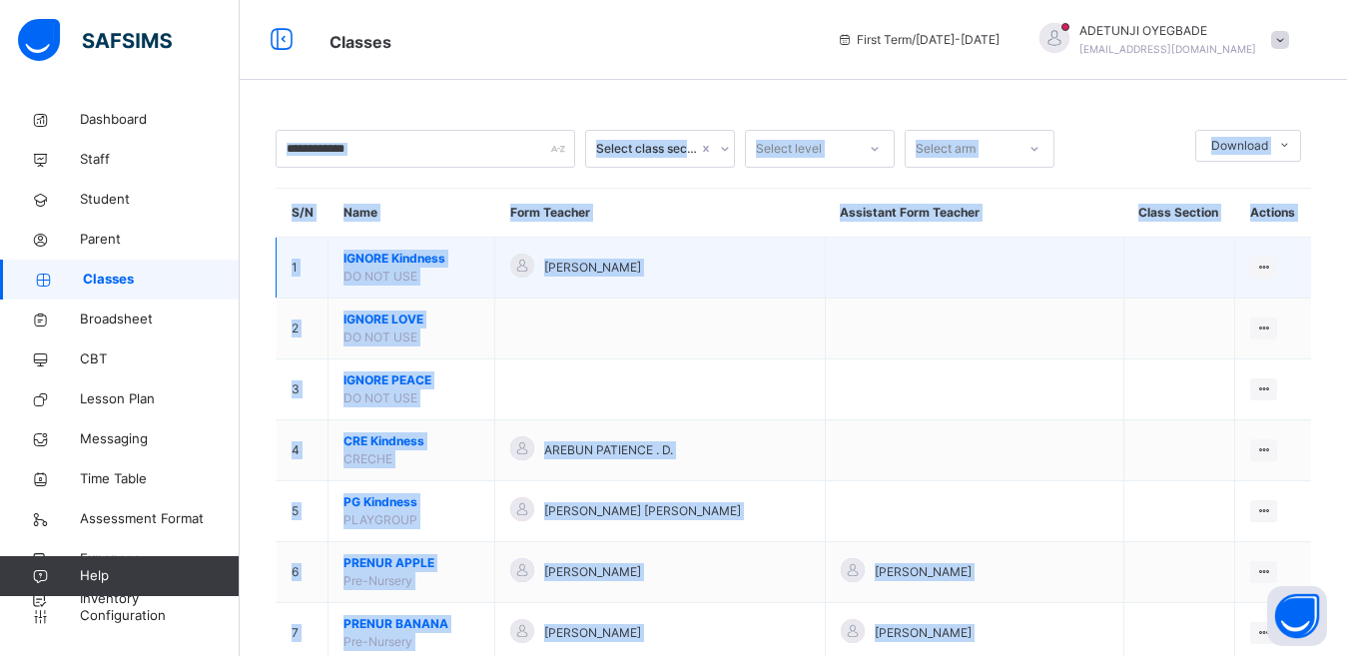
drag, startPoint x: 707, startPoint y: 330, endPoint x: 712, endPoint y: 263, distance: 67.1
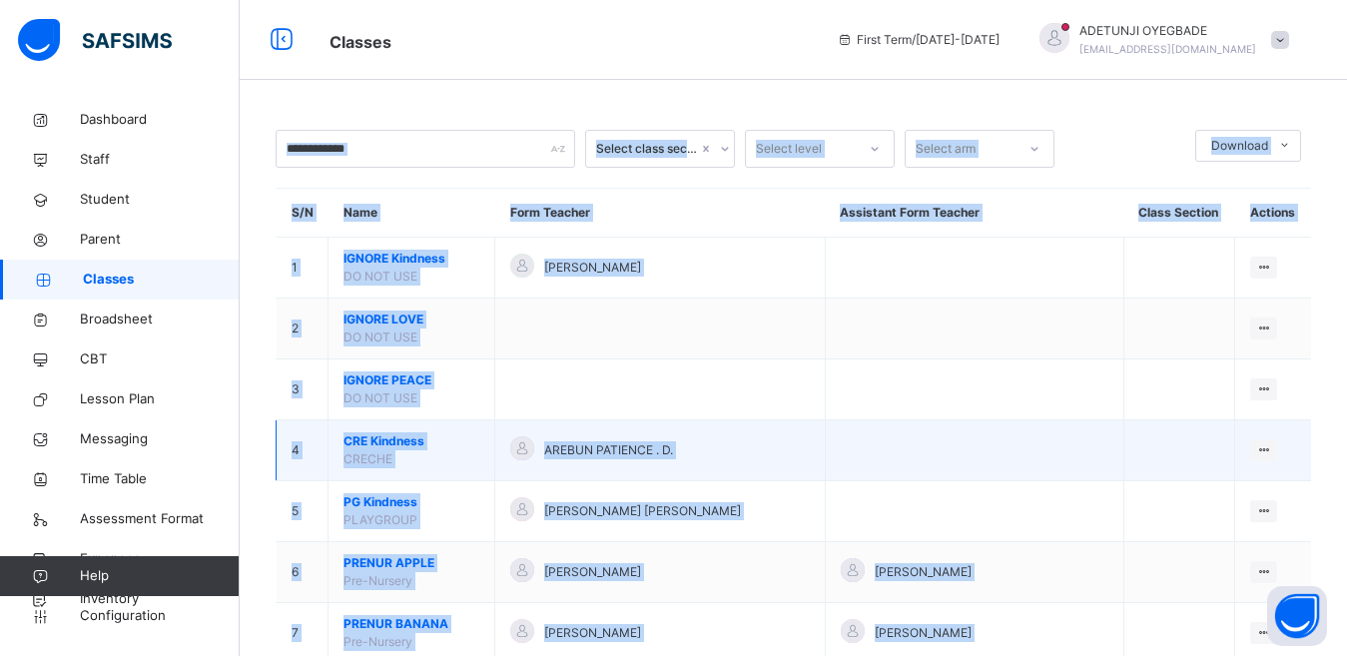
drag, startPoint x: 712, startPoint y: 263, endPoint x: 767, endPoint y: 422, distance: 169.0
click at [767, 422] on td "AREBUN PATIENCE . D." at bounding box center [660, 450] width 331 height 61
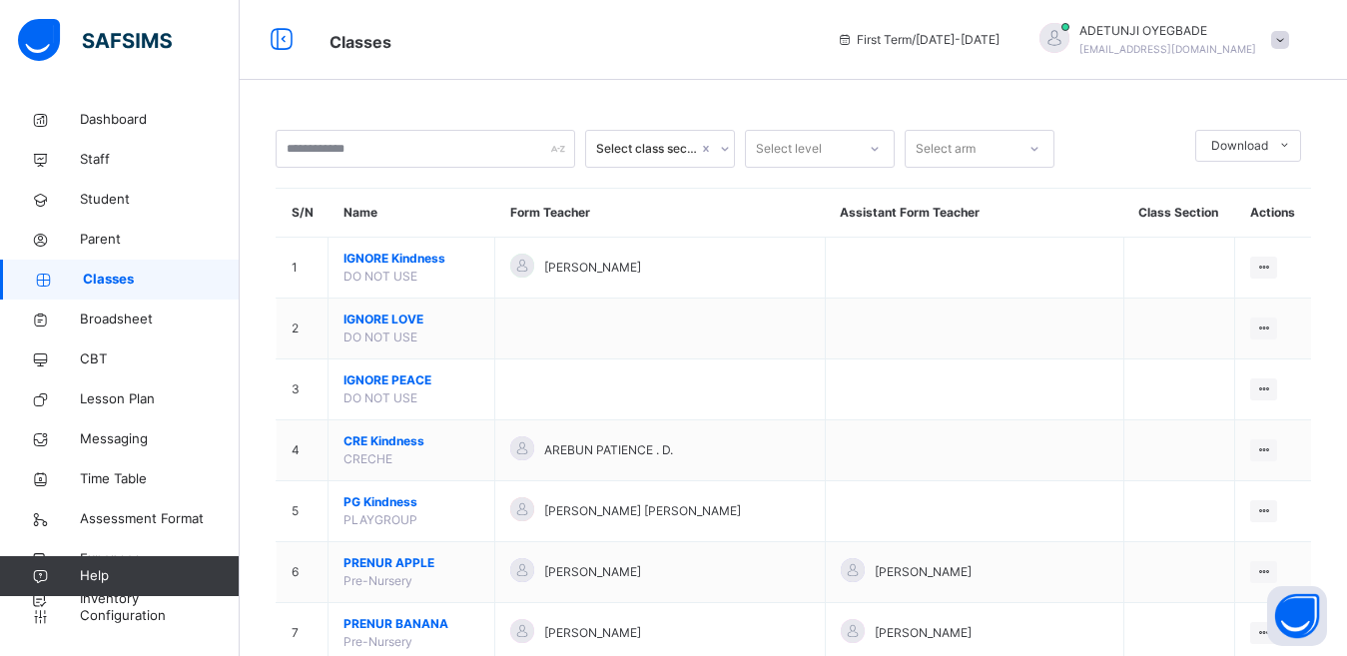
drag, startPoint x: 709, startPoint y: 72, endPoint x: 1063, endPoint y: 99, distance: 354.6
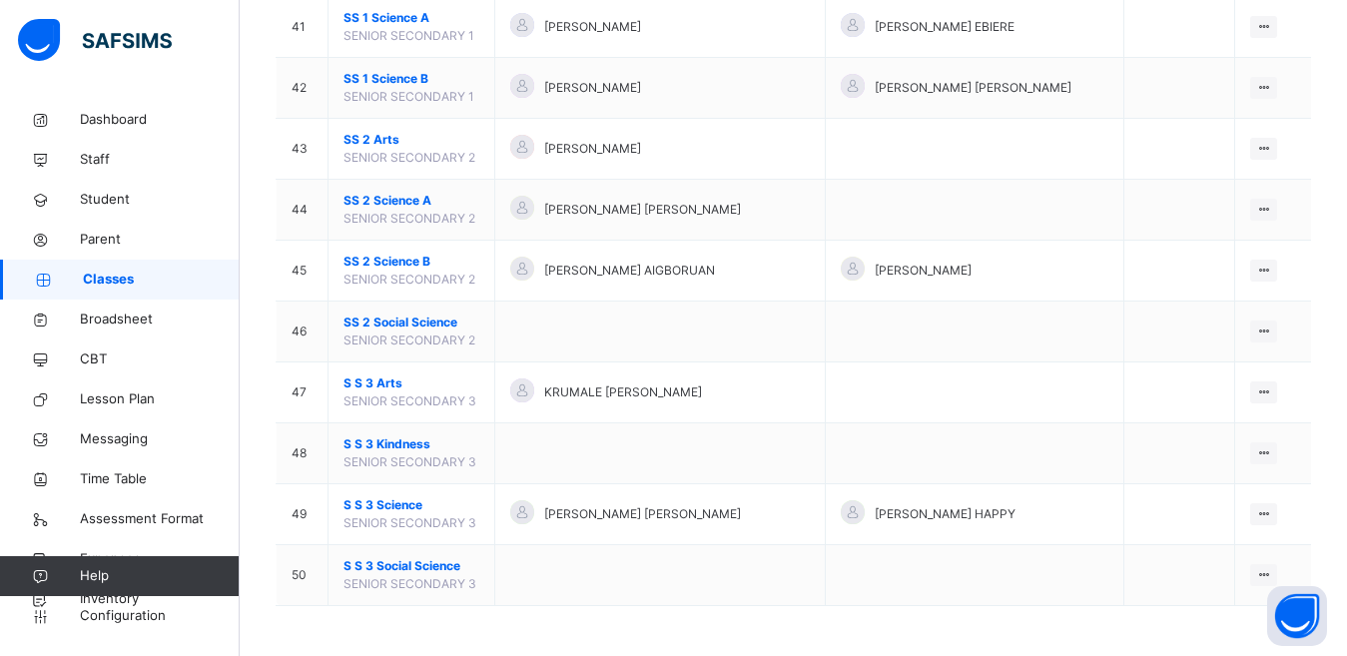
scroll to position [2103, 0]
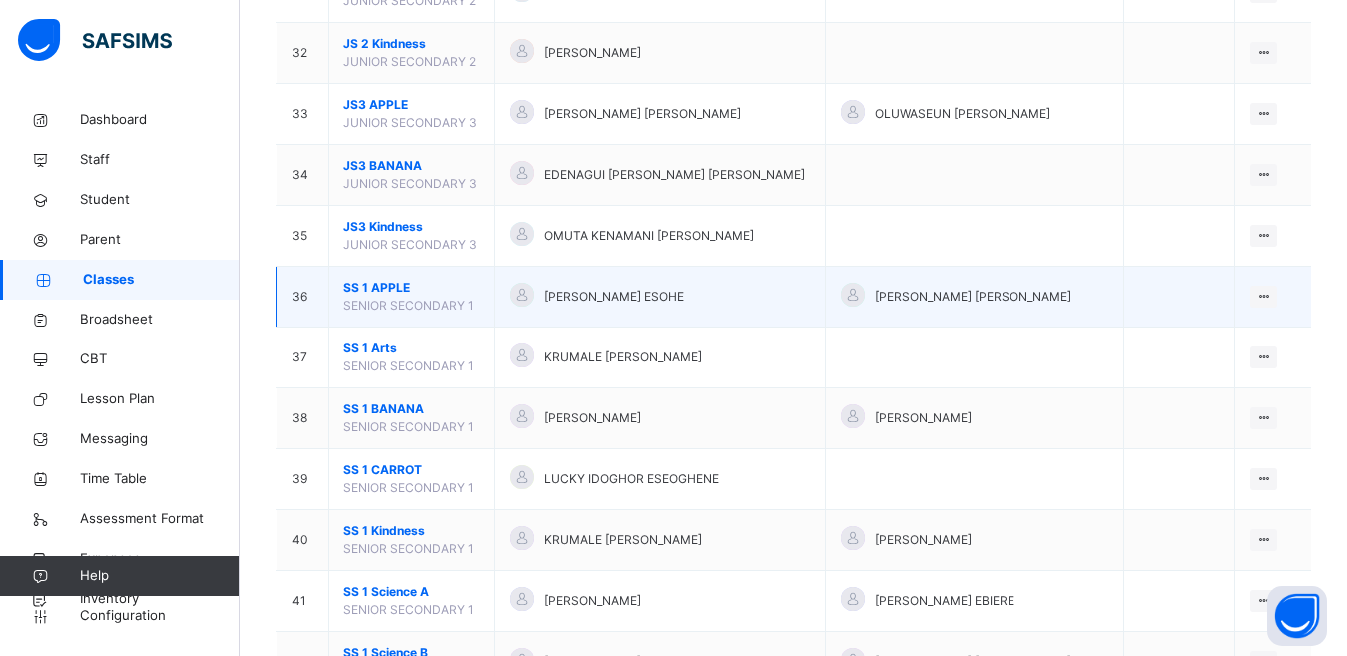
click at [403, 306] on span "SENIOR SECONDARY 1" at bounding box center [409, 305] width 131 height 15
click at [1229, 342] on div "View Class" at bounding box center [1211, 337] width 114 height 20
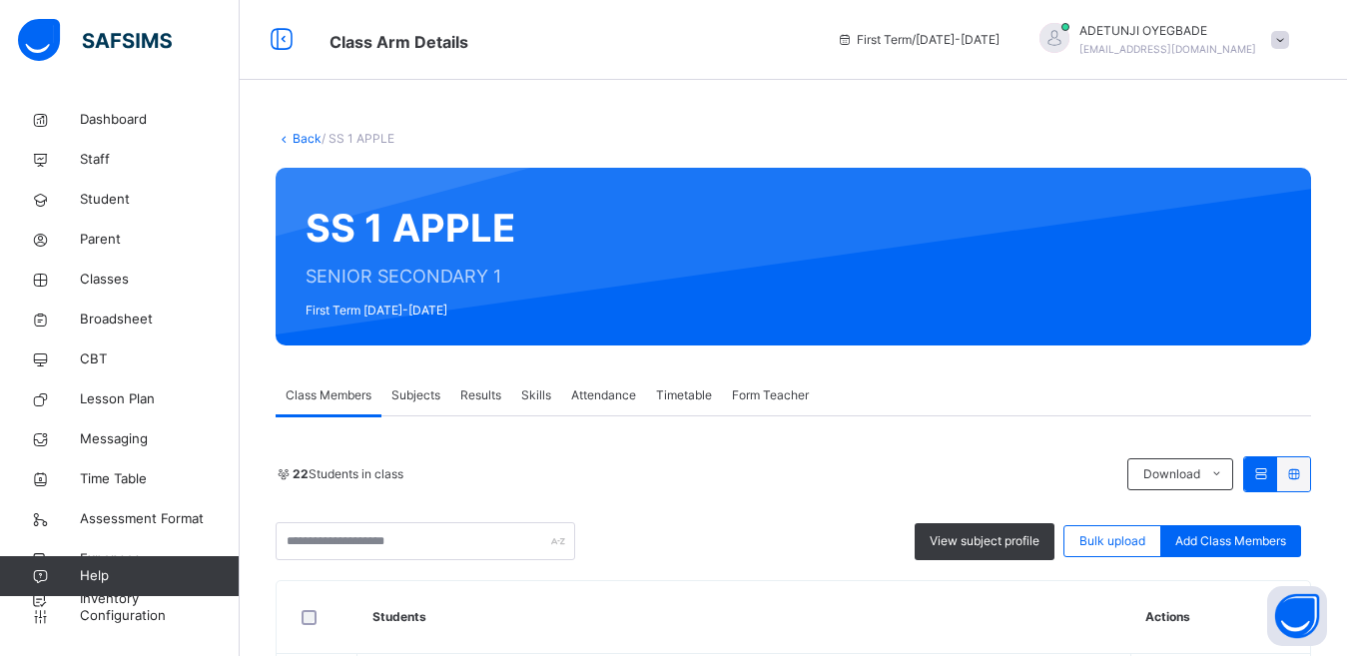
click at [409, 399] on span "Subjects" at bounding box center [415, 395] width 49 height 18
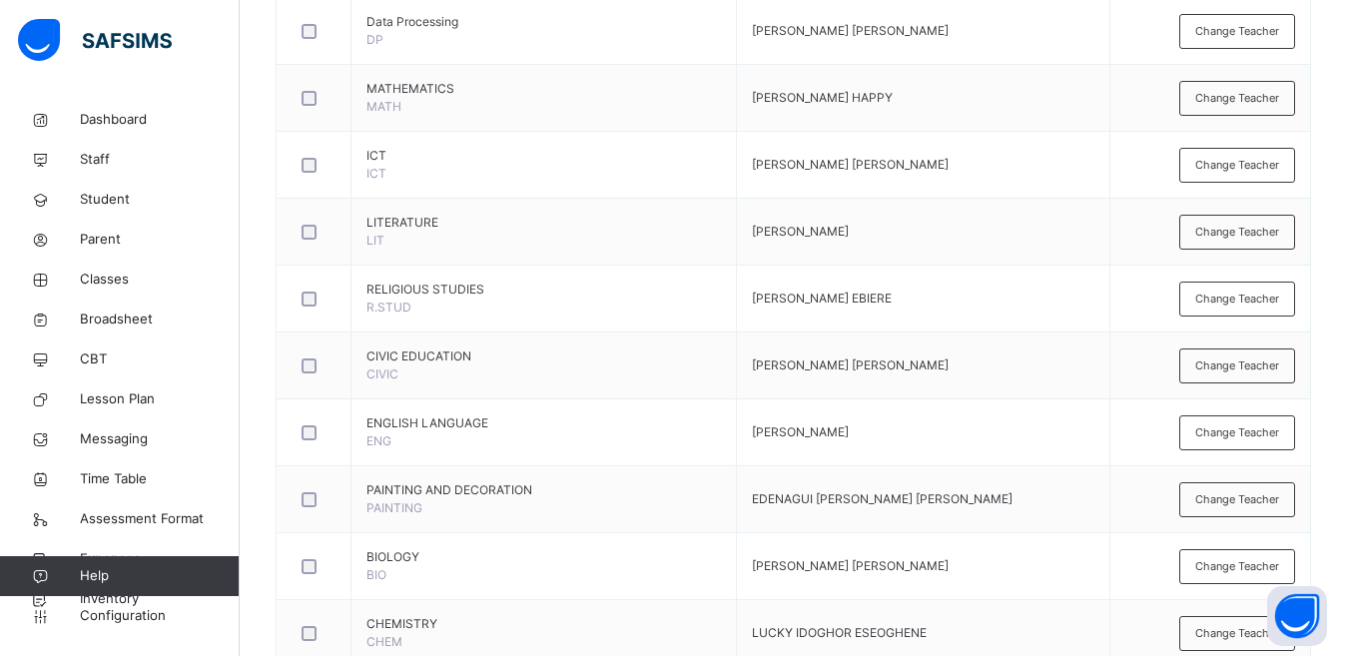
scroll to position [1164, 0]
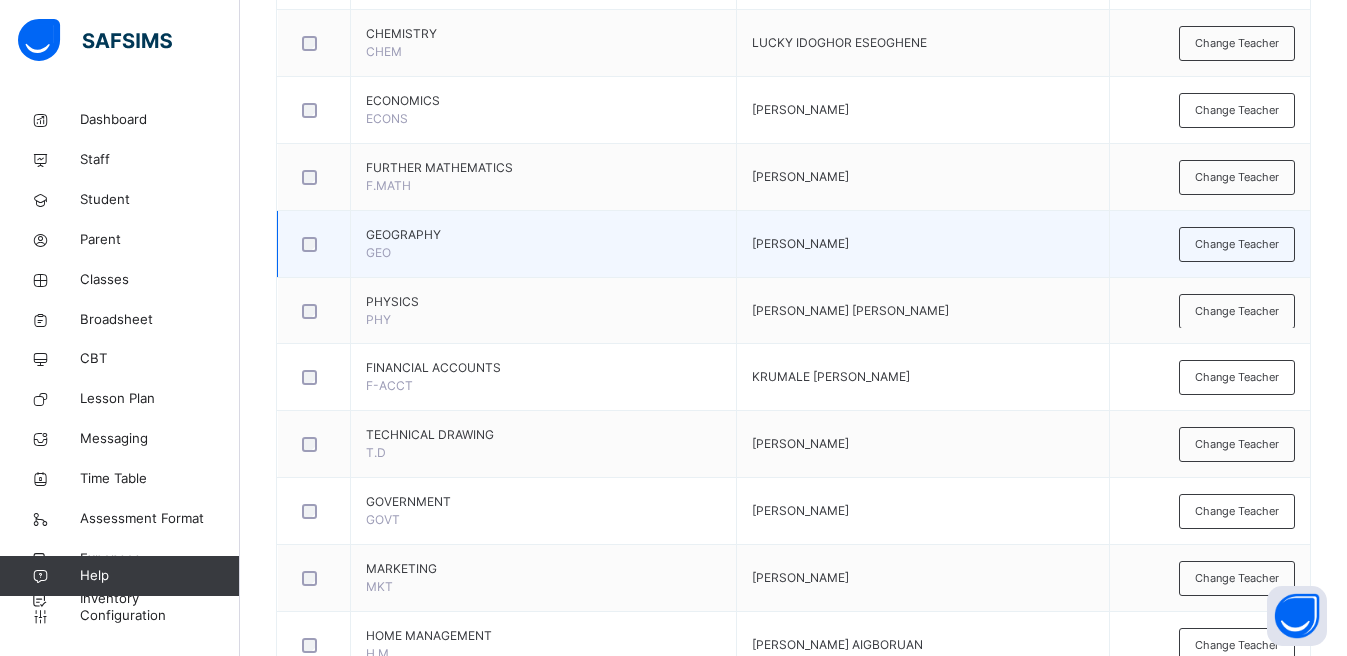
click at [539, 251] on td "GEOGRAPHY GEO" at bounding box center [544, 244] width 385 height 67
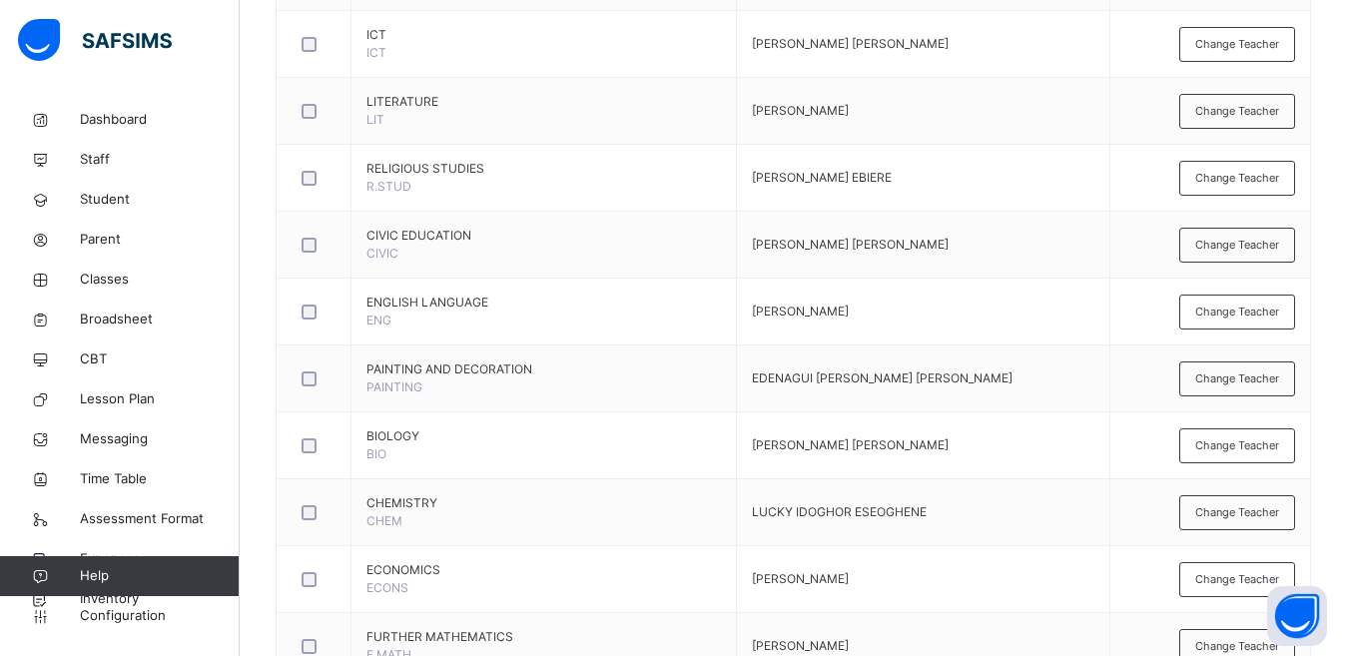
scroll to position [643, 0]
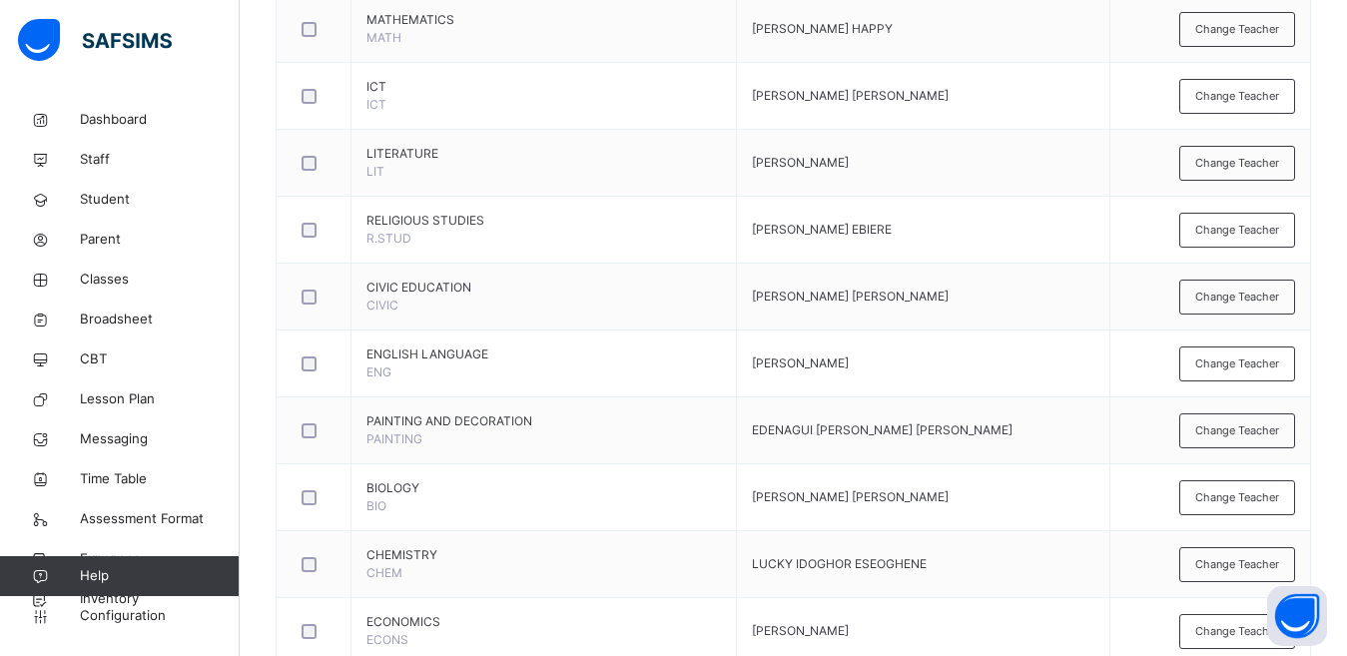
drag, startPoint x: 1331, startPoint y: 267, endPoint x: 1332, endPoint y: 188, distance: 78.9
click at [1332, 188] on div "Back / SS 1 APPLE SS 1 APPLE SENIOR SECONDARY 1 First Term [DATE]-[DATE] Class …" at bounding box center [794, 420] width 1108 height 1927
drag, startPoint x: 1332, startPoint y: 188, endPoint x: 1356, endPoint y: 447, distance: 260.8
click at [1347, 443] on html "Class Arm Details First Term / [DATE]-[DATE] ADETUNJI OYEGBADE [EMAIL_ADDRESS][…" at bounding box center [673, 370] width 1347 height 2027
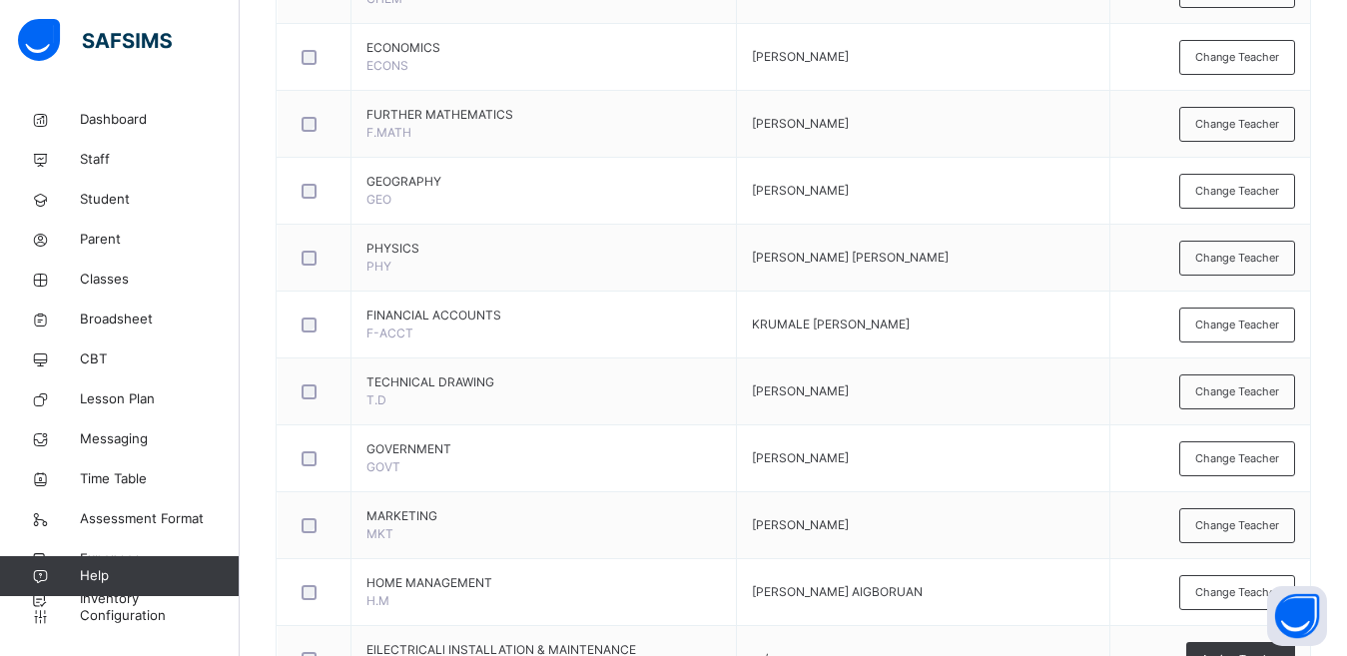
scroll to position [0, 0]
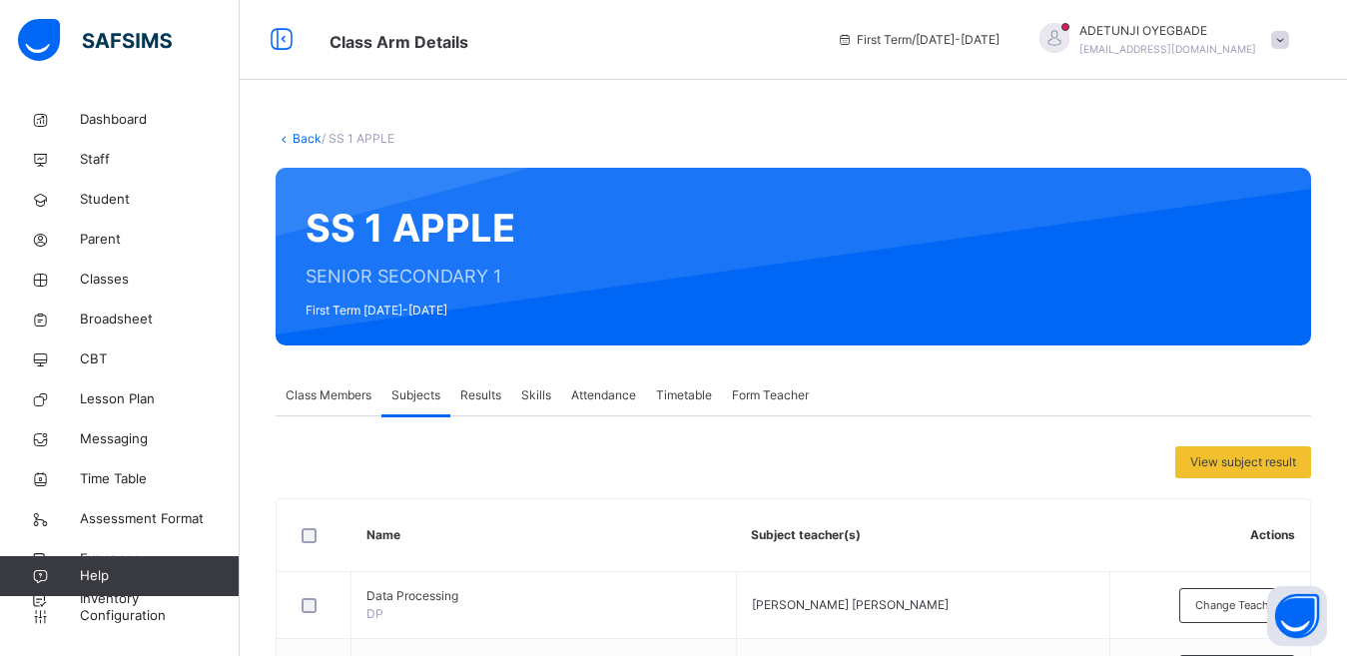
click at [296, 140] on link "Back" at bounding box center [307, 138] width 29 height 15
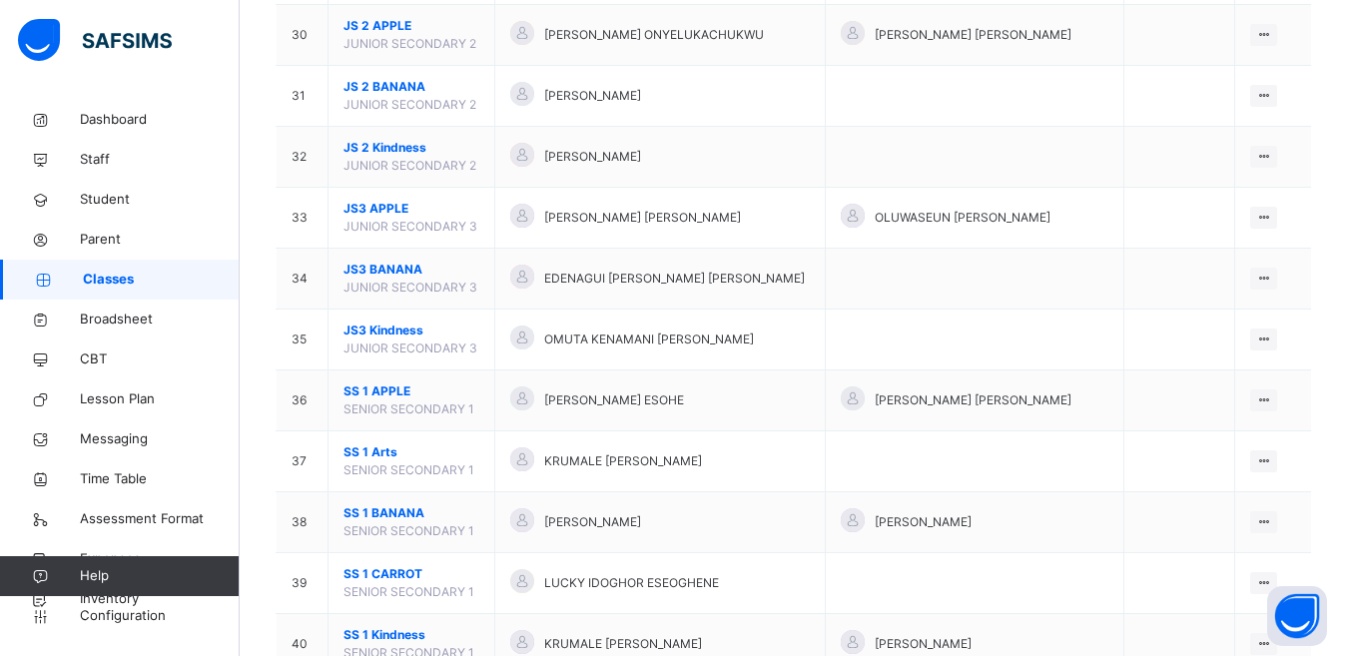
scroll to position [2053, 0]
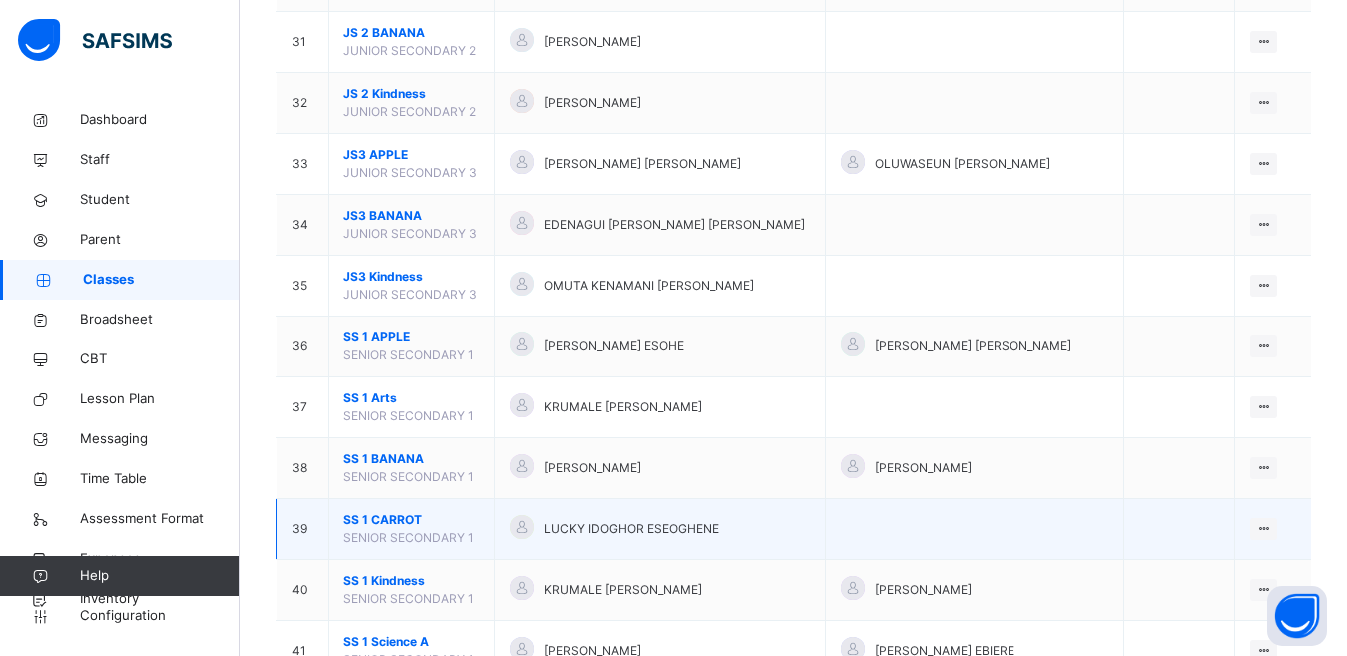
click at [560, 529] on span "LUCKY IDOGHOR ESEOGHENE" at bounding box center [631, 529] width 175 height 18
click at [1272, 530] on icon at bounding box center [1263, 528] width 17 height 15
click at [1215, 568] on div "View Class" at bounding box center [1211, 569] width 114 height 20
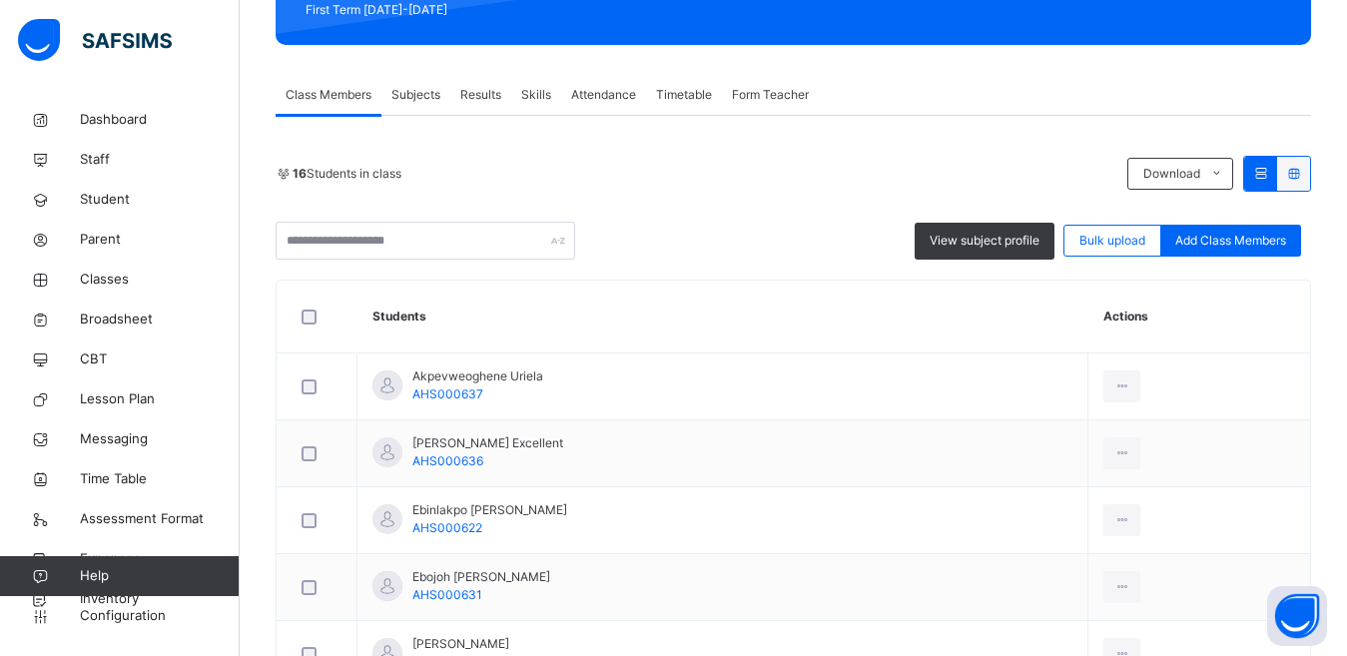
scroll to position [295, 0]
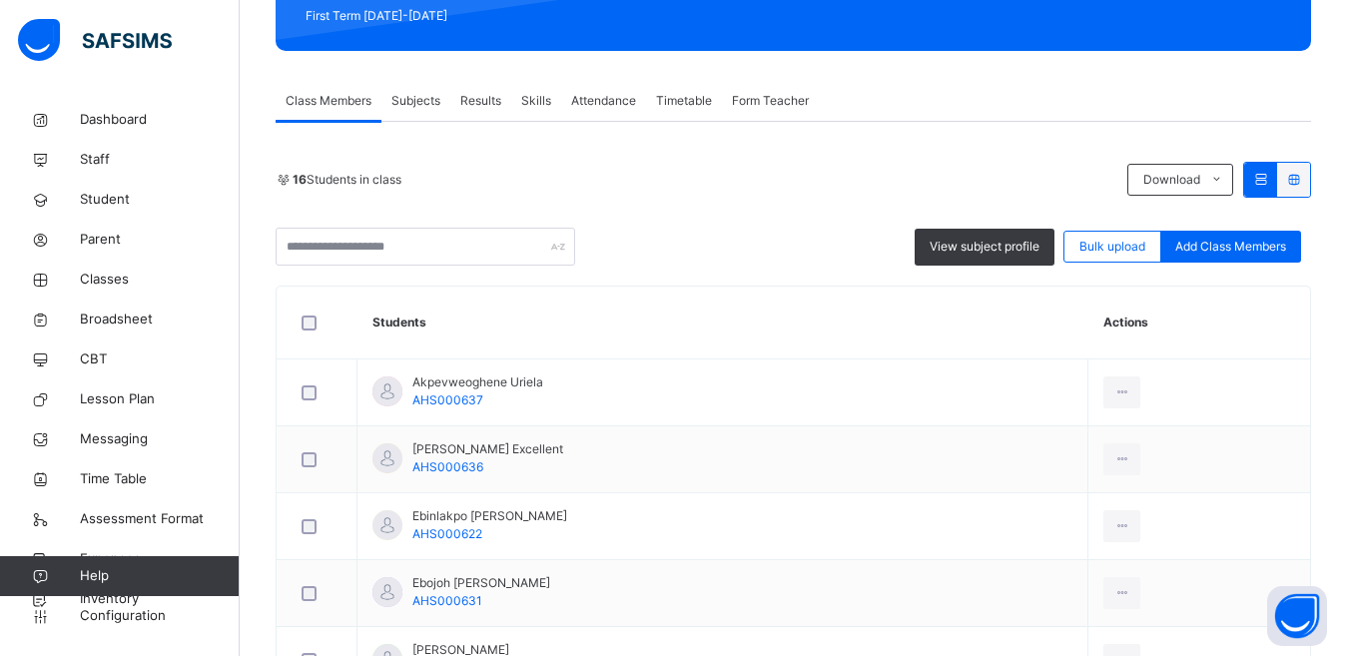
click at [419, 107] on span "Subjects" at bounding box center [415, 101] width 49 height 18
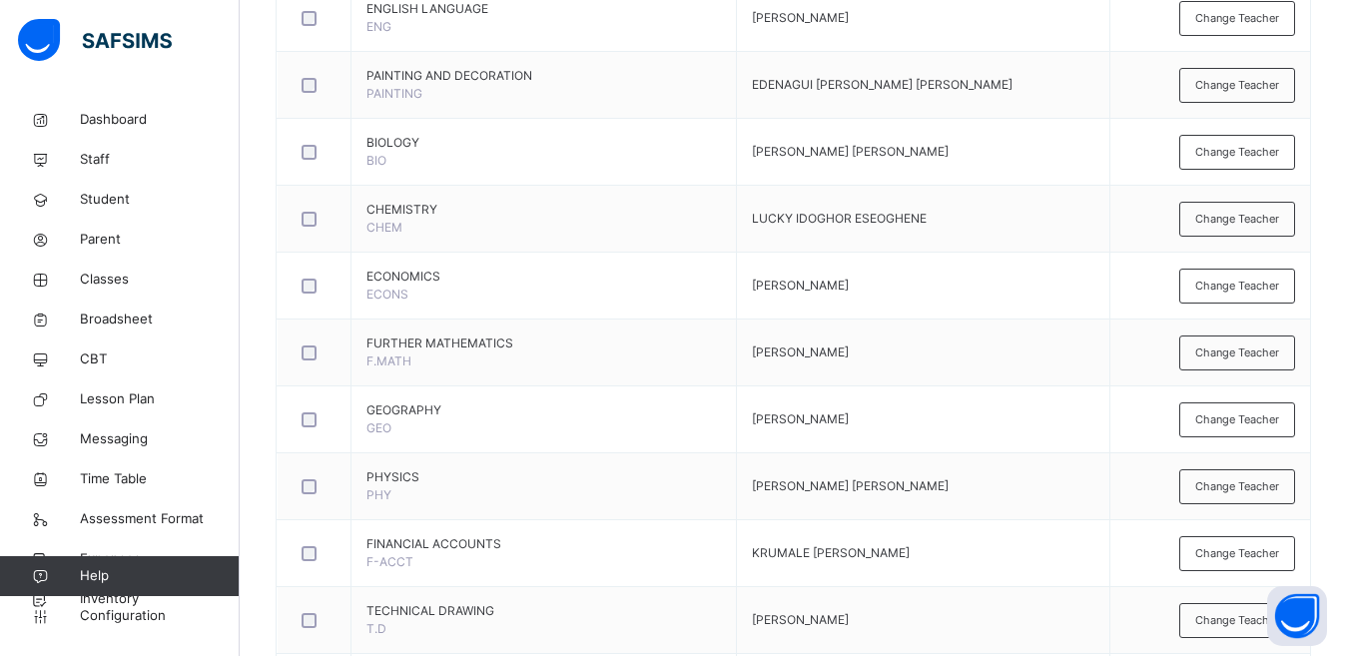
scroll to position [1371, 0]
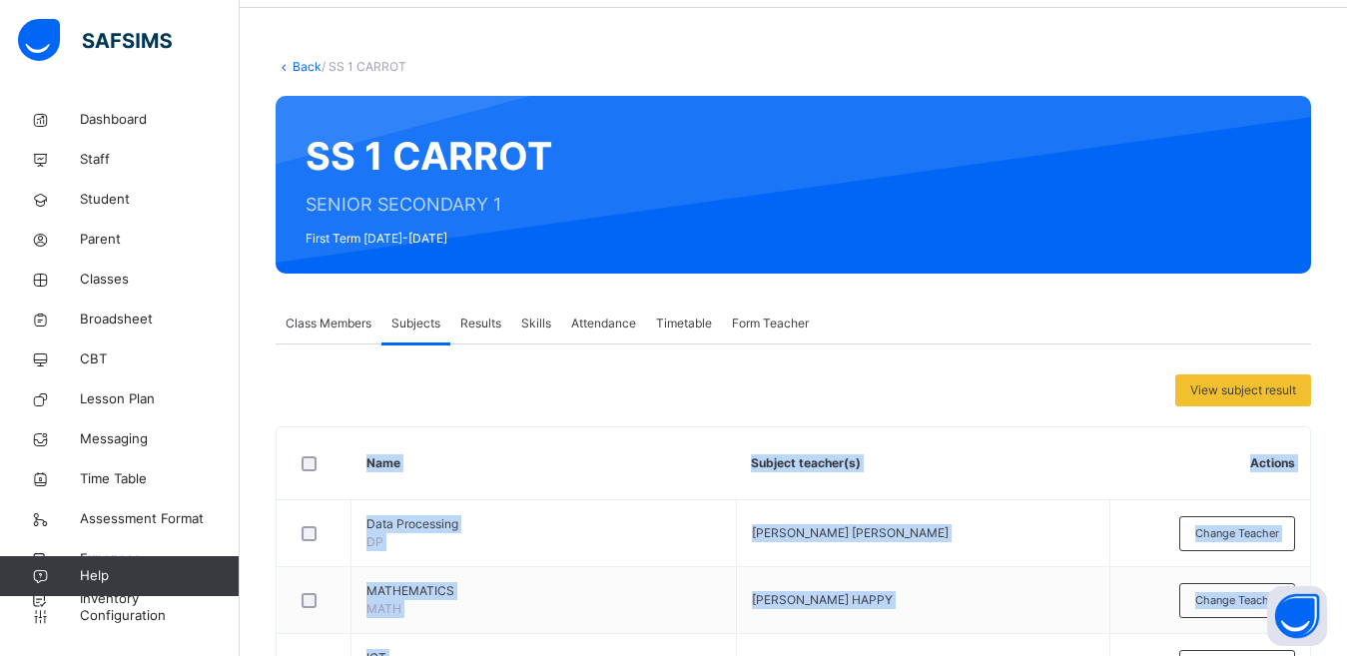
scroll to position [66, 0]
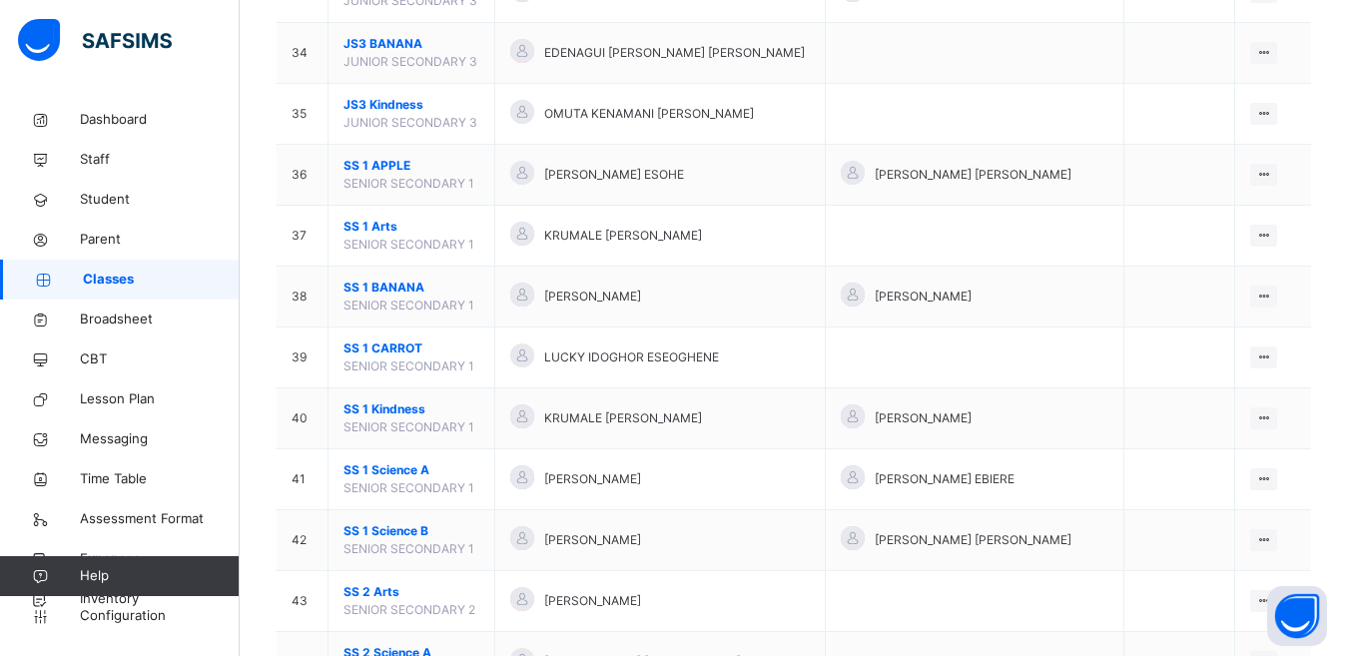
scroll to position [2246, 0]
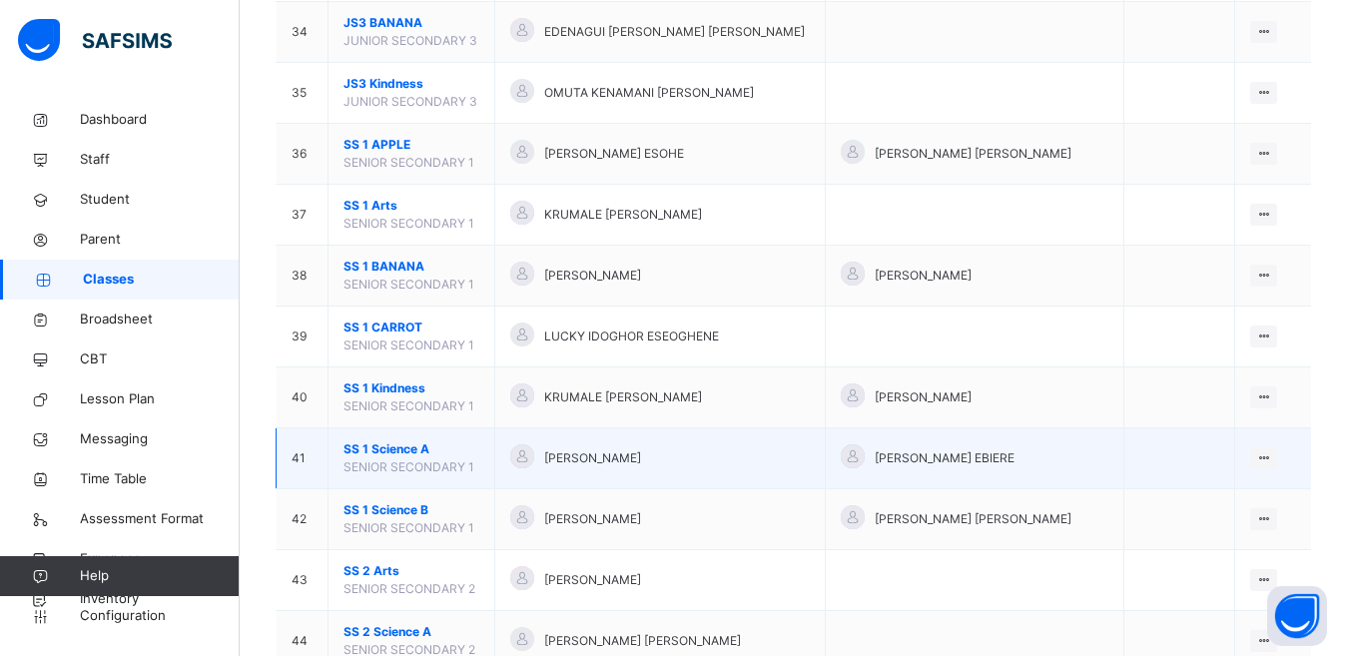
drag, startPoint x: 1275, startPoint y: 401, endPoint x: 1064, endPoint y: 451, distance: 217.5
click at [1064, 451] on div "[PERSON_NAME] EBIERE" at bounding box center [975, 458] width 268 height 29
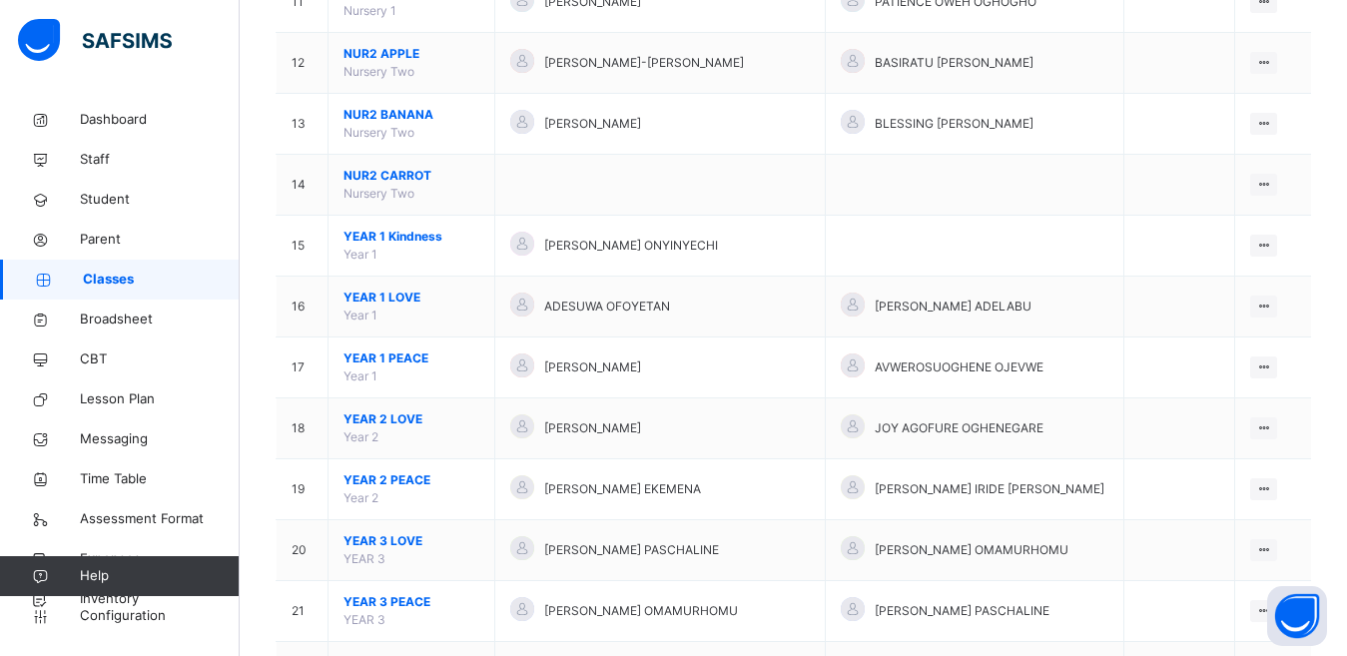
scroll to position [0, 0]
